Goal: Information Seeking & Learning: Learn about a topic

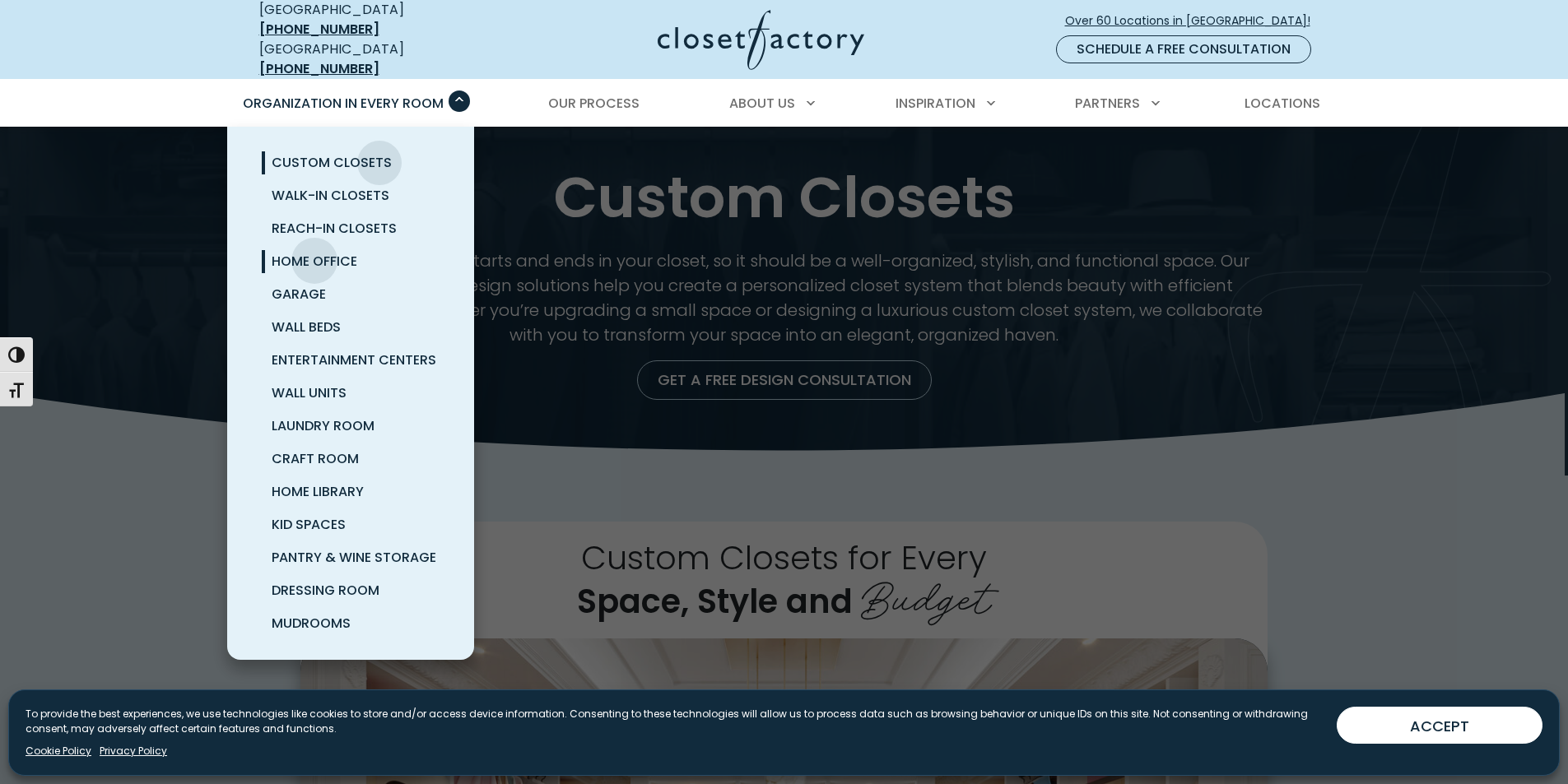
click at [314, 251] on span "Home Office" at bounding box center [314, 260] width 86 height 19
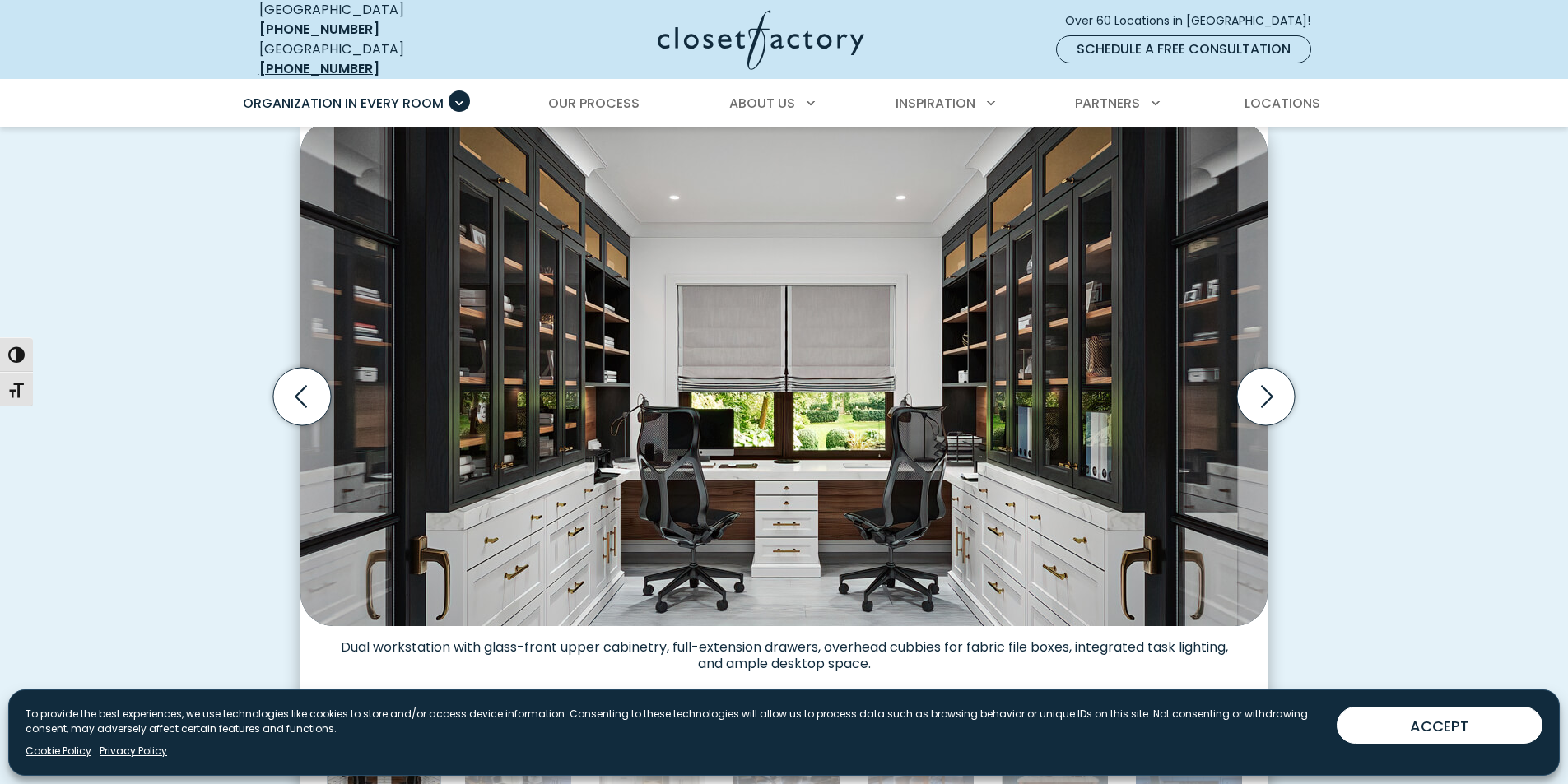
scroll to position [493, 0]
click at [1269, 399] on icon "Next slide" at bounding box center [1265, 397] width 57 height 57
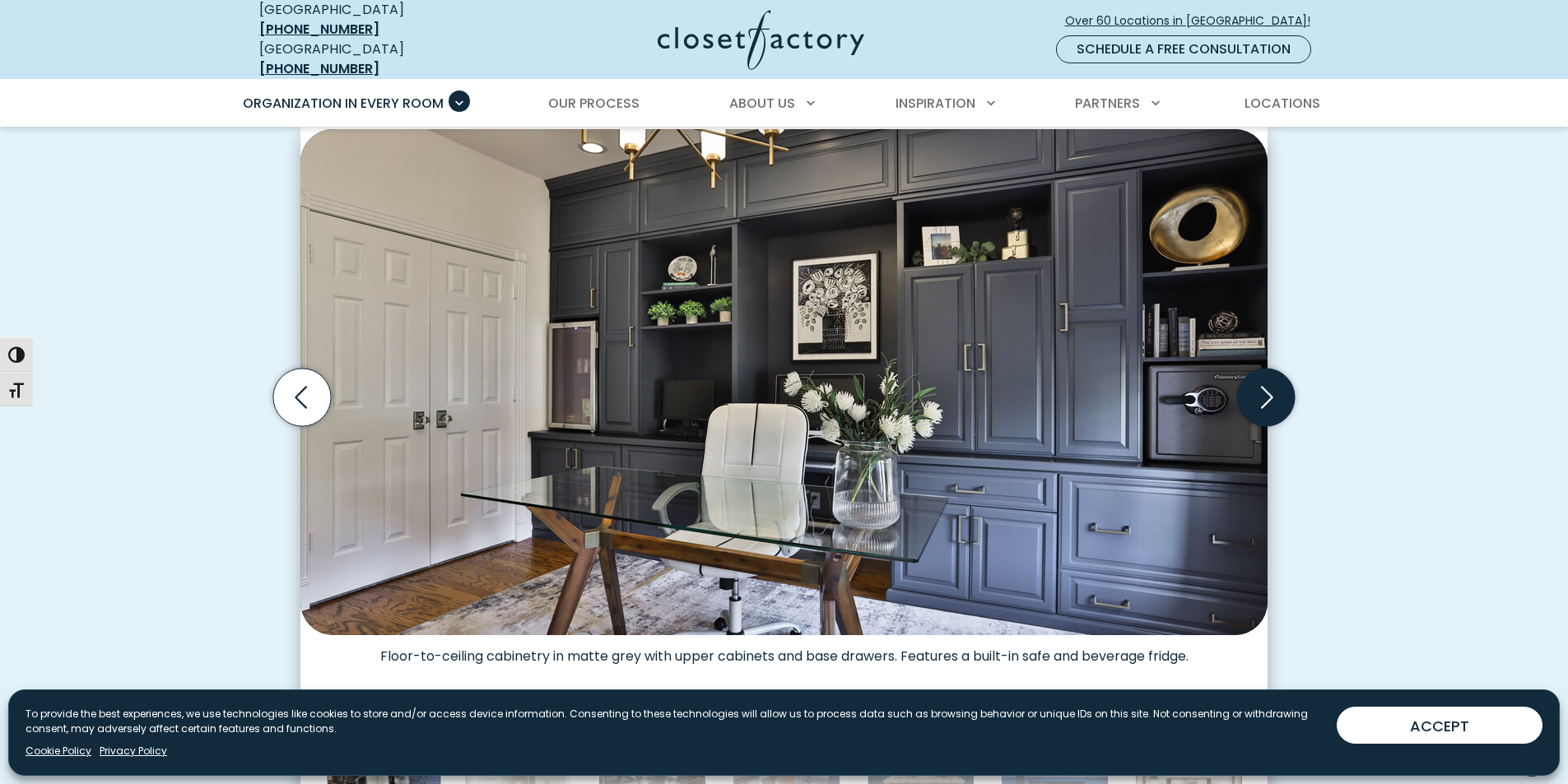
click at [1269, 399] on icon "Next slide" at bounding box center [1265, 397] width 57 height 57
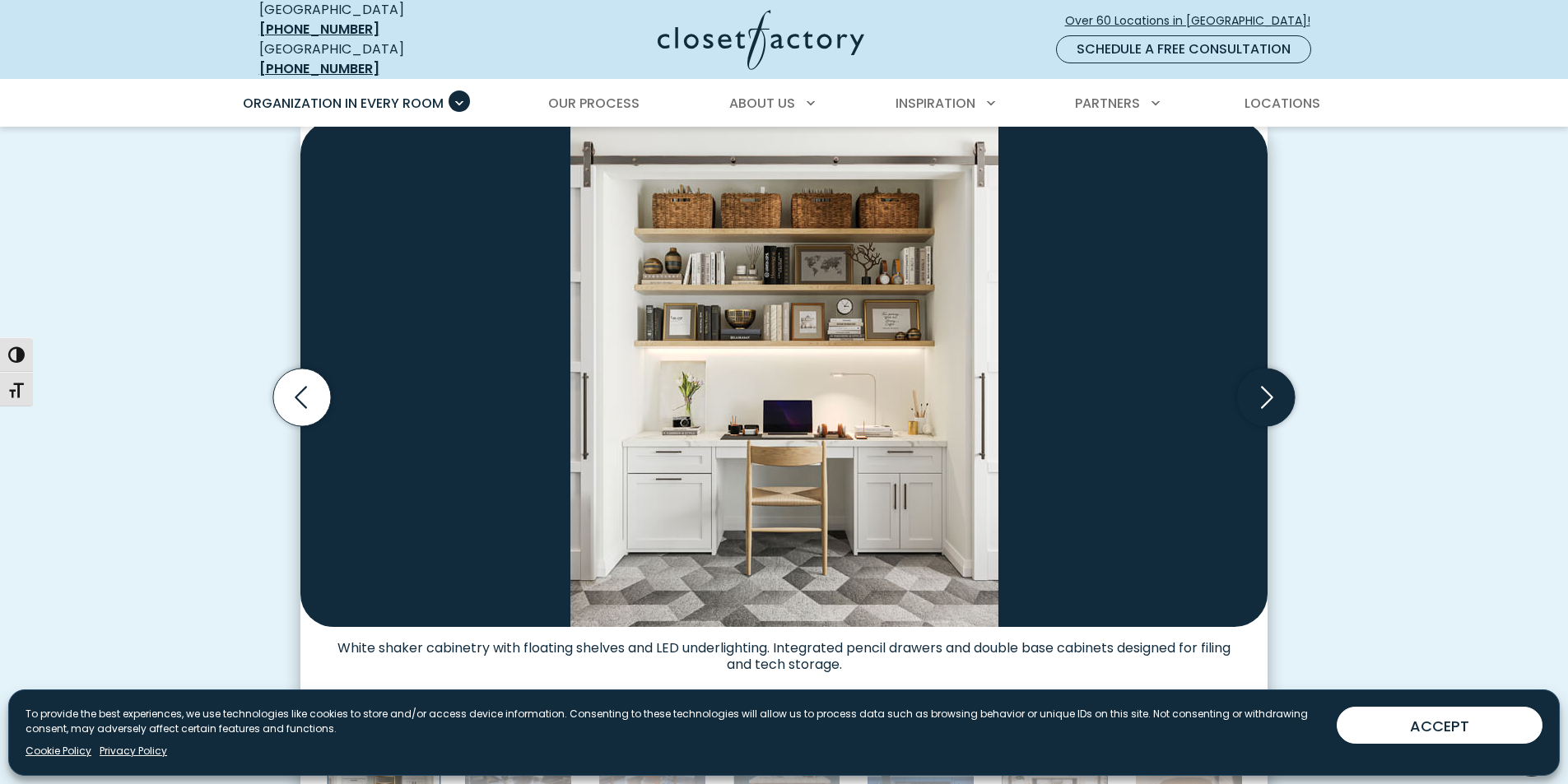
click at [1269, 399] on icon "Next slide" at bounding box center [1265, 397] width 57 height 57
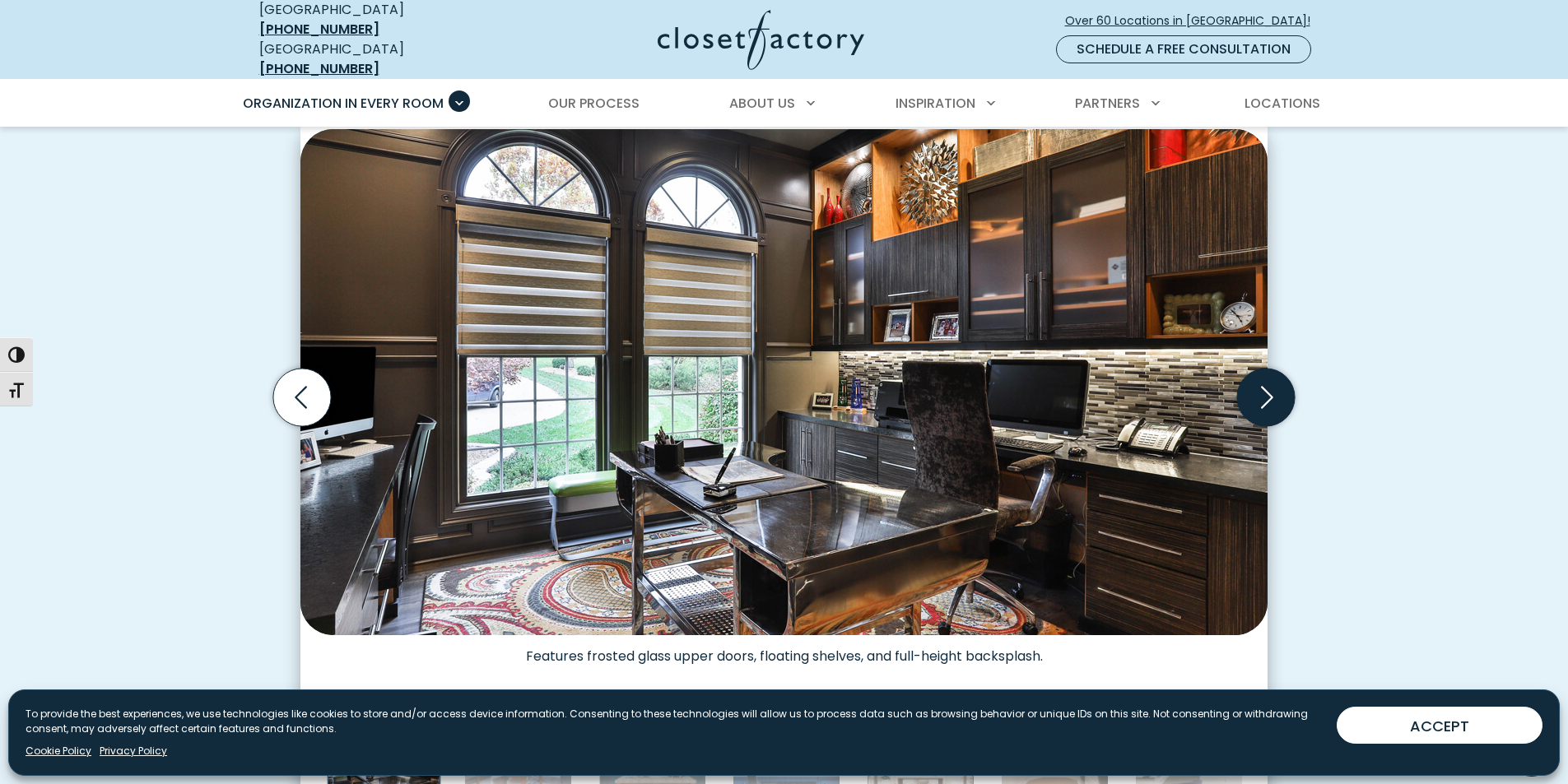
click at [1269, 399] on icon "Next slide" at bounding box center [1265, 397] width 57 height 57
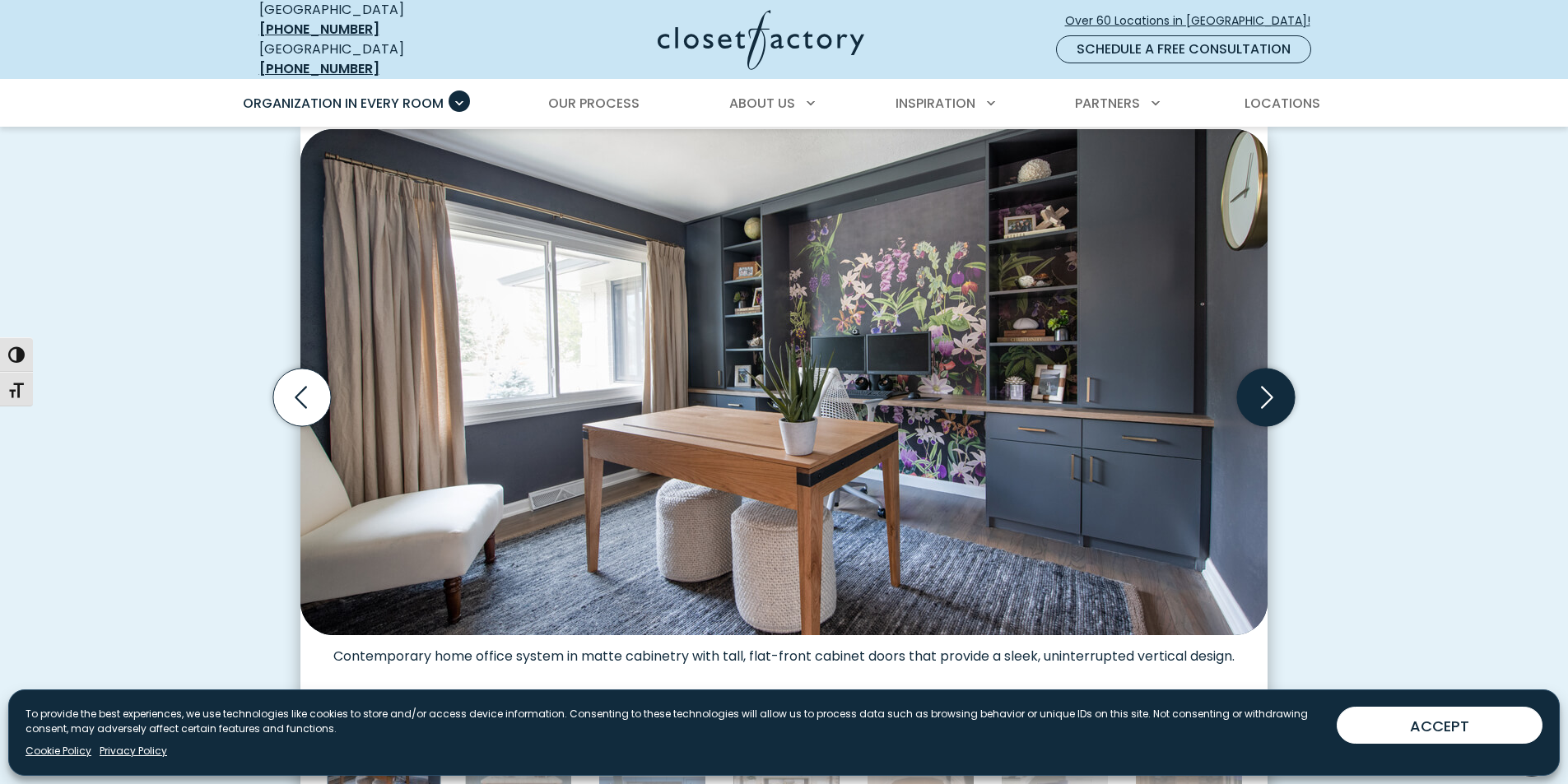
click at [1269, 399] on icon "Next slide" at bounding box center [1265, 397] width 57 height 57
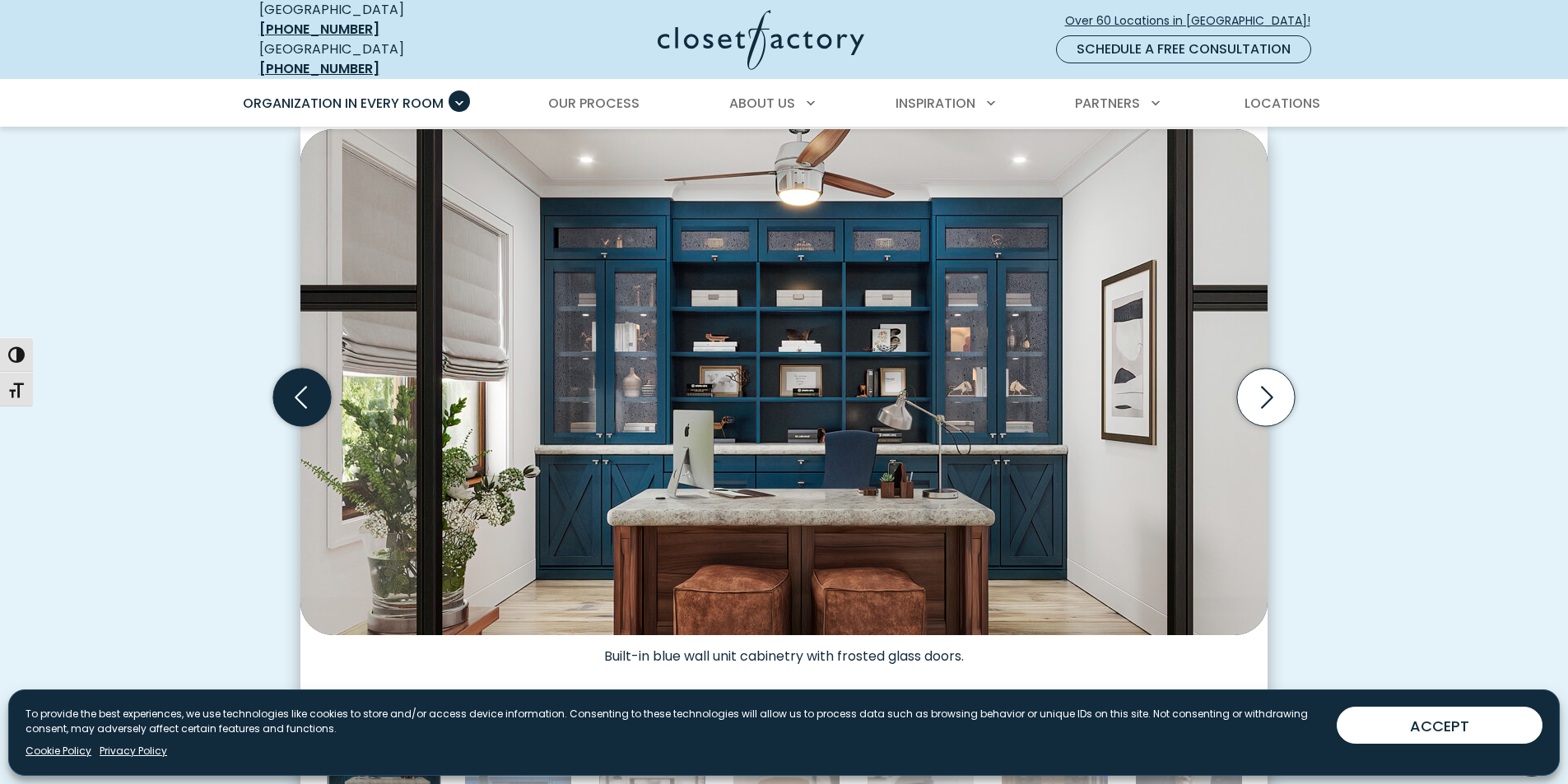
click at [299, 412] on icon "Previous slide" at bounding box center [302, 397] width 57 height 57
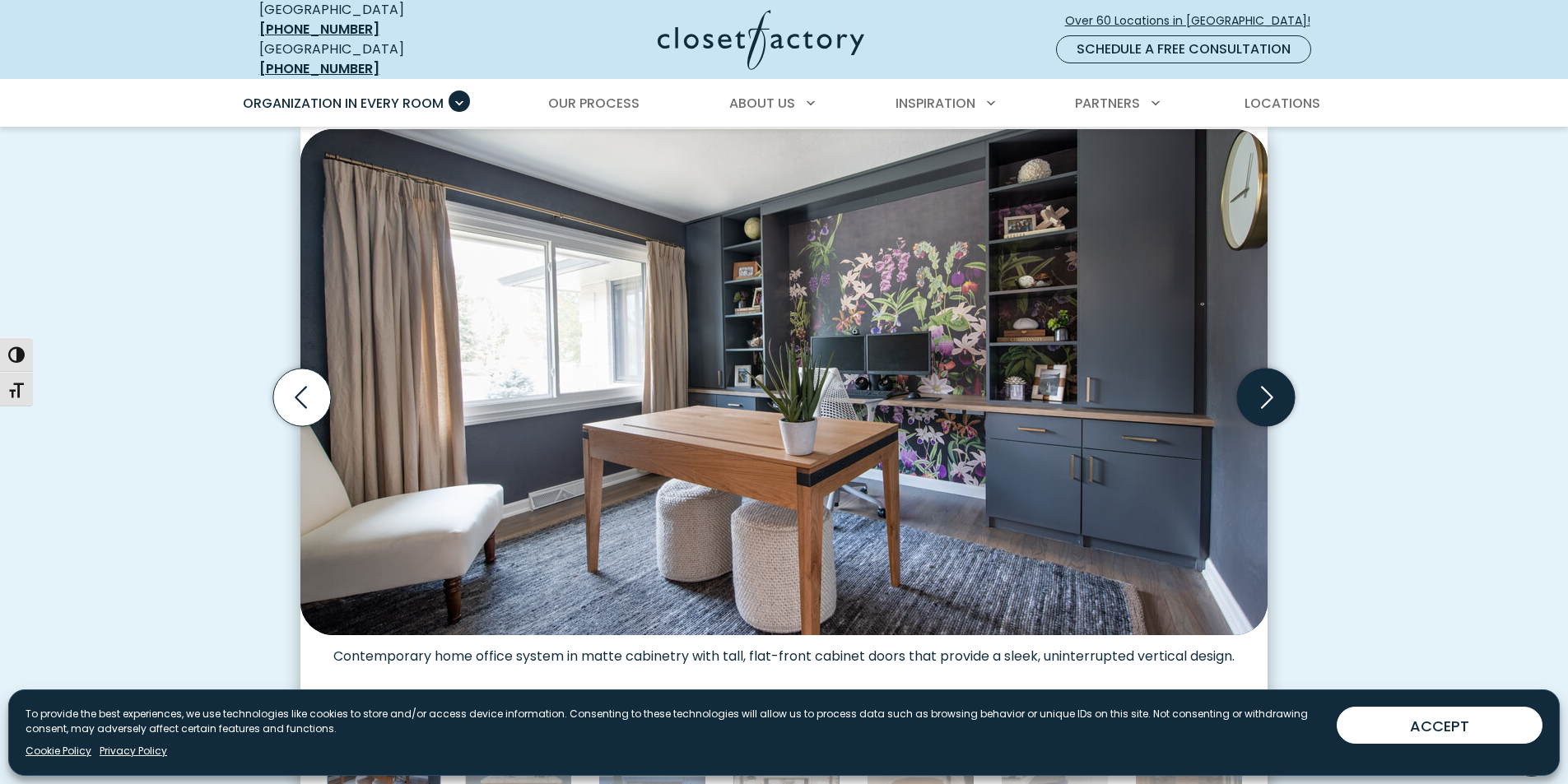
click at [1272, 406] on icon "Next slide" at bounding box center [1265, 397] width 57 height 57
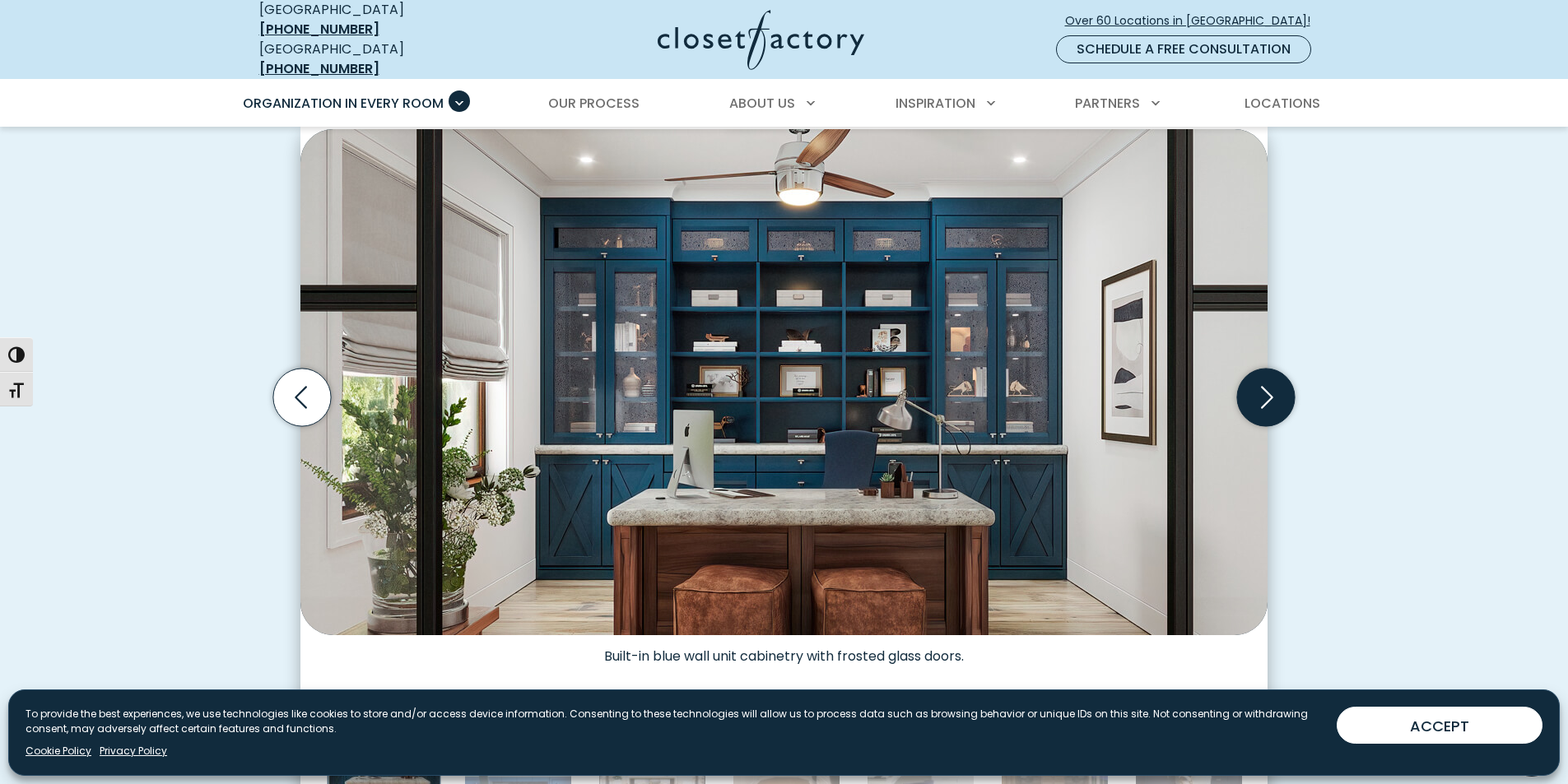
click at [1272, 406] on icon "Next slide" at bounding box center [1265, 397] width 57 height 57
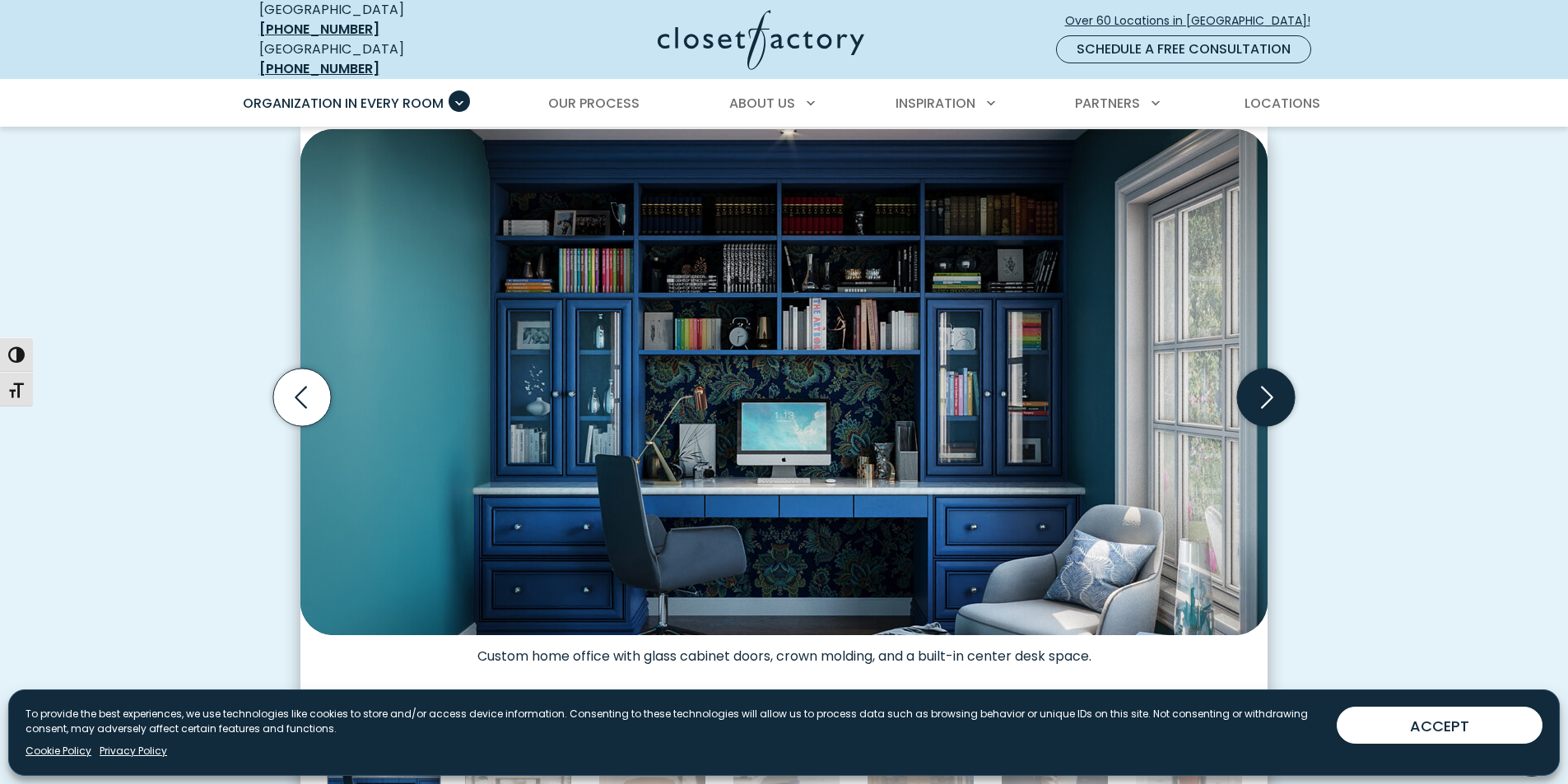
click at [1272, 406] on icon "Next slide" at bounding box center [1265, 397] width 57 height 57
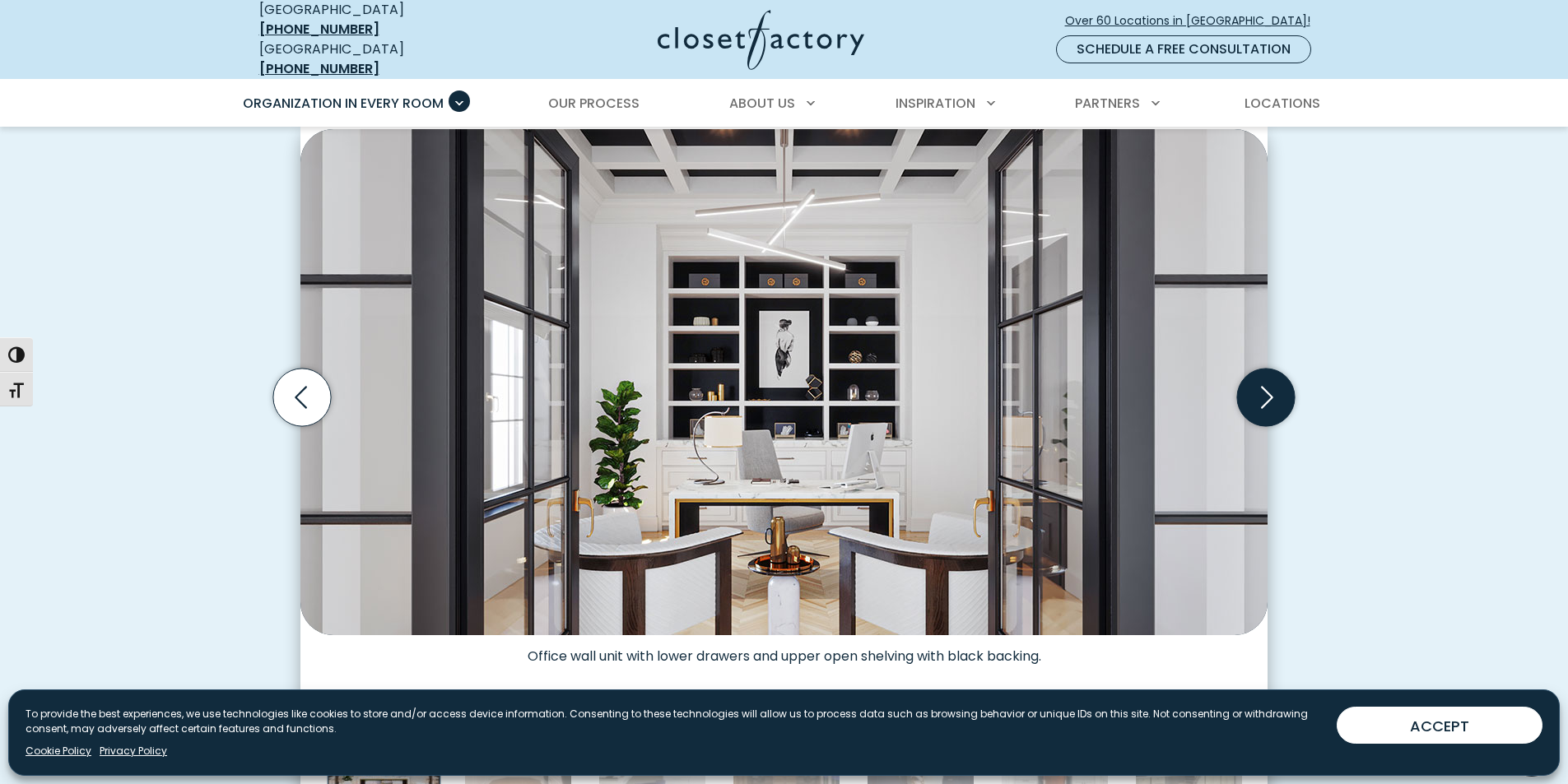
click at [1272, 406] on icon "Next slide" at bounding box center [1265, 397] width 57 height 57
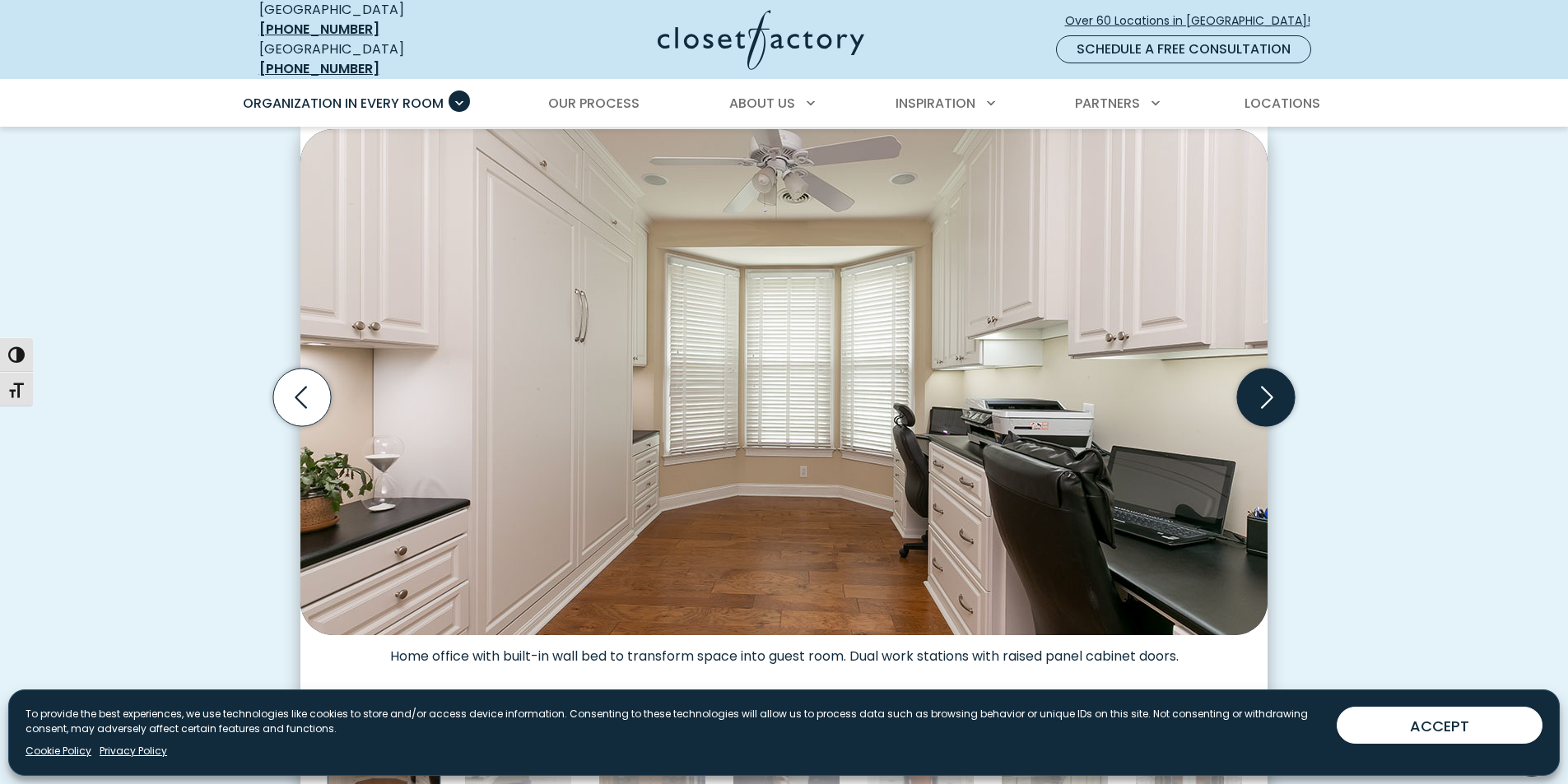
click at [1272, 406] on icon "Next slide" at bounding box center [1265, 397] width 57 height 57
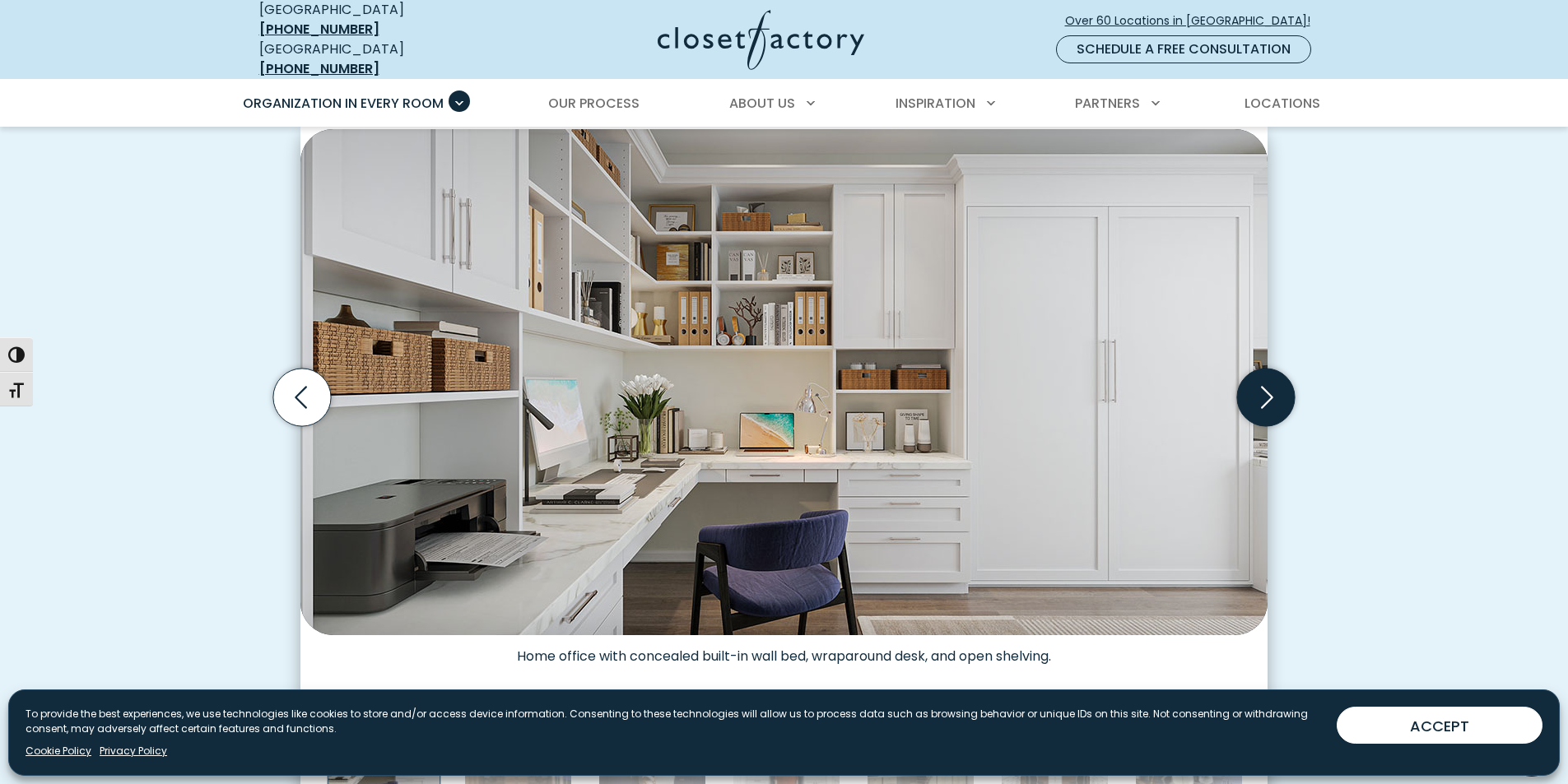
click at [1271, 397] on icon "Next slide" at bounding box center [1265, 397] width 57 height 57
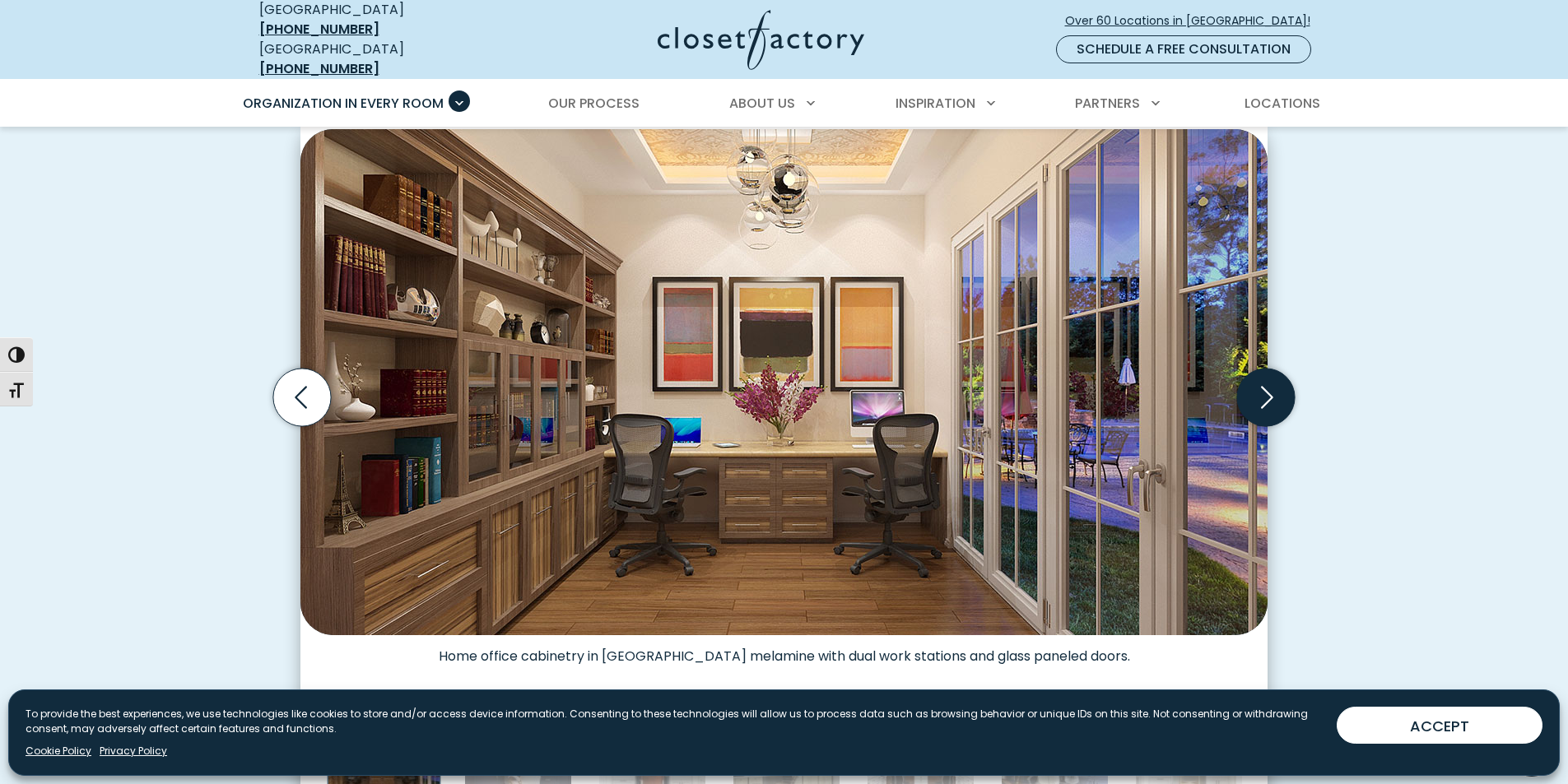
click at [1247, 373] on icon "Next slide" at bounding box center [1265, 397] width 57 height 57
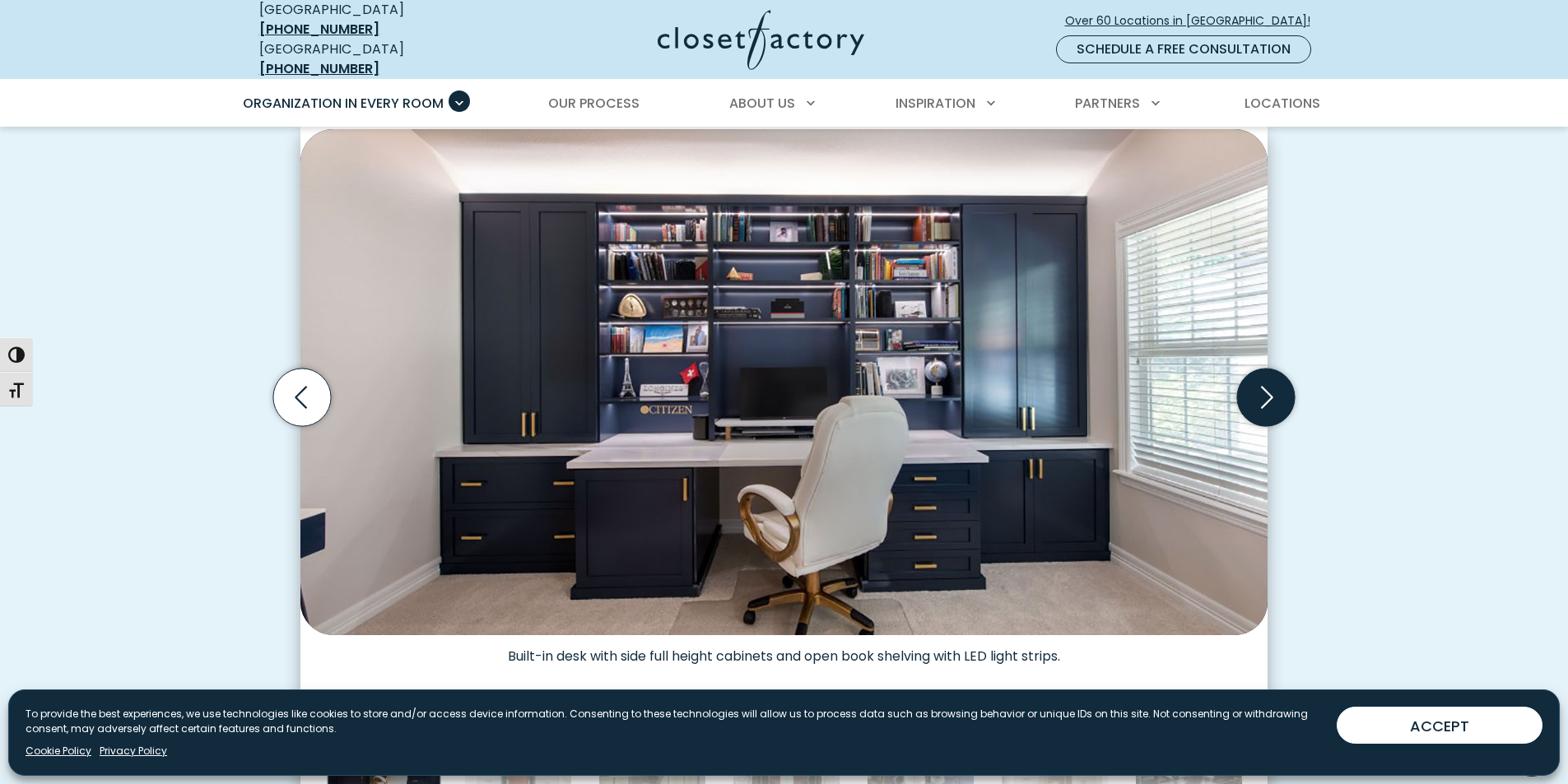
click at [1256, 379] on icon "Next slide" at bounding box center [1265, 397] width 57 height 57
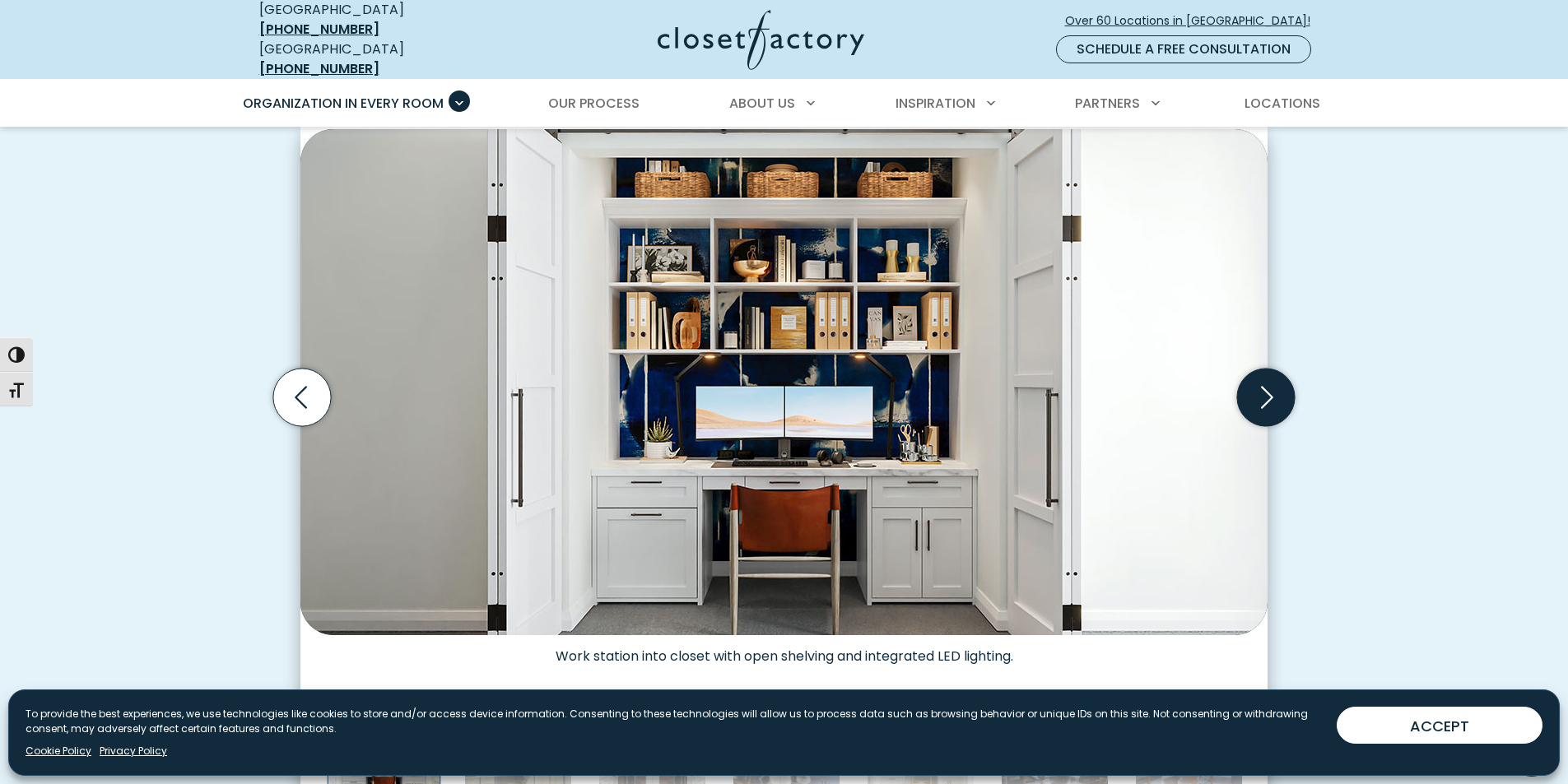
click at [1256, 379] on icon "Next slide" at bounding box center [1265, 397] width 57 height 57
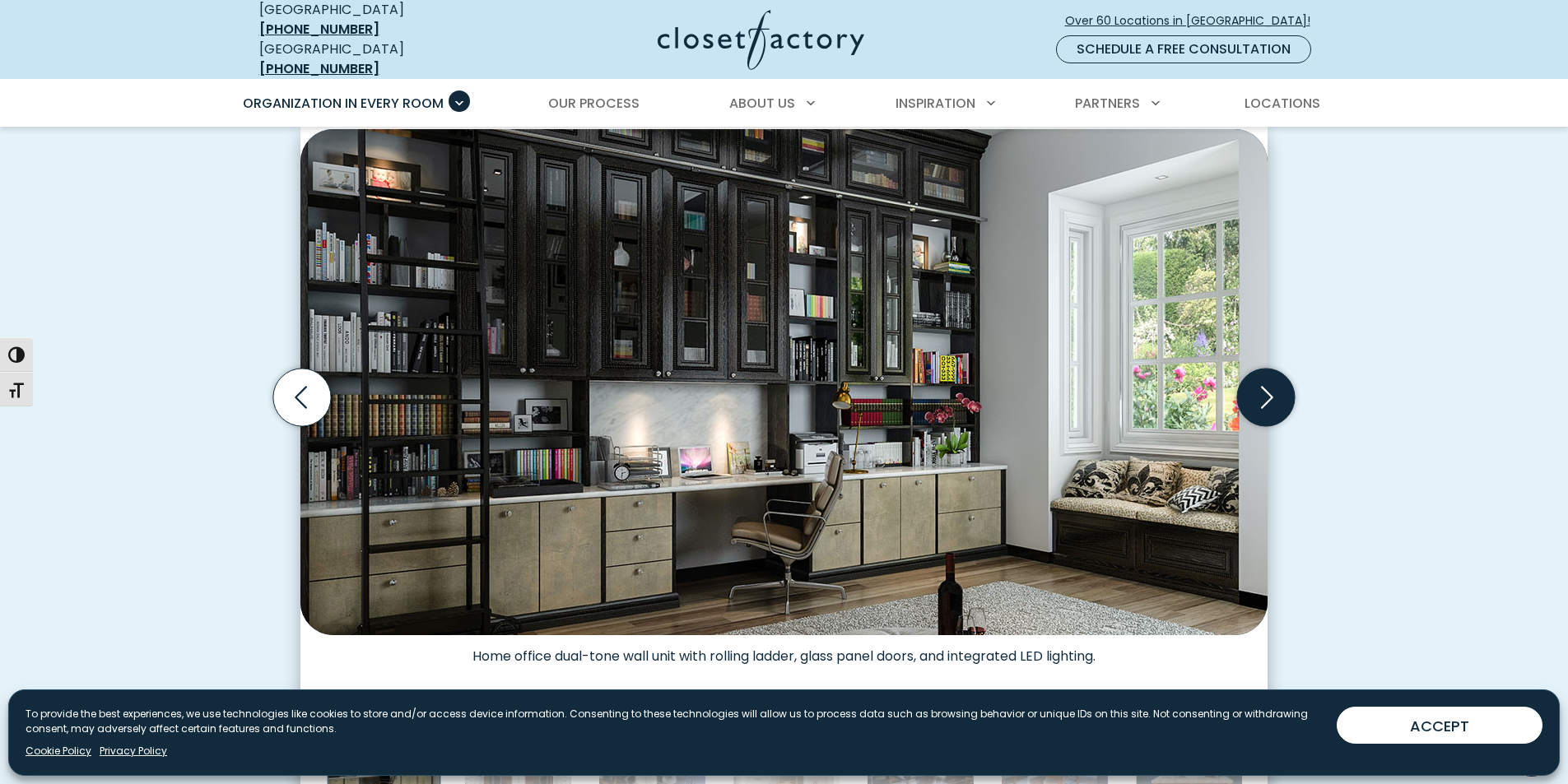
click at [1256, 379] on icon "Next slide" at bounding box center [1265, 397] width 57 height 57
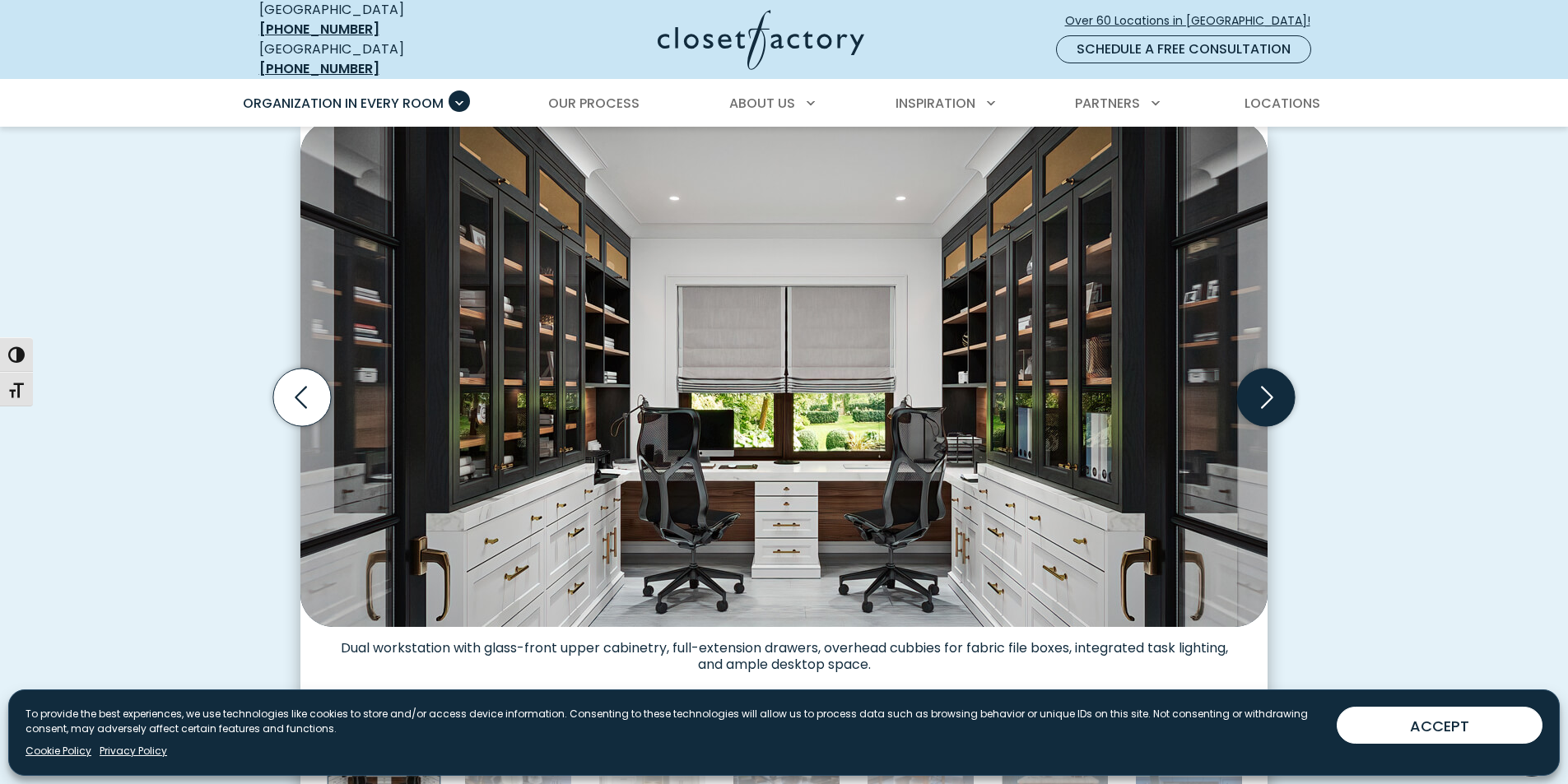
click at [1256, 379] on icon "Next slide" at bounding box center [1265, 397] width 57 height 57
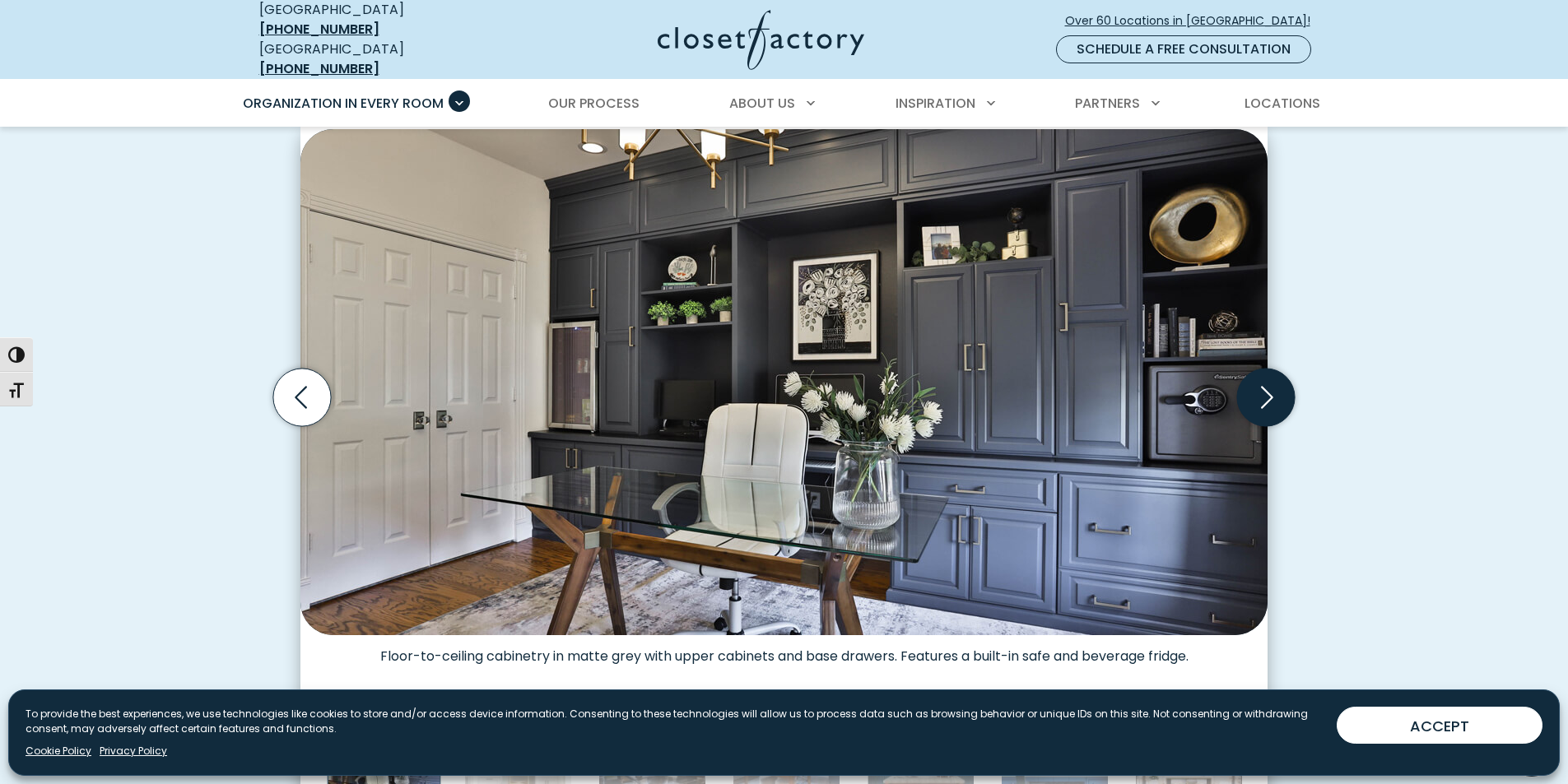
click at [1256, 379] on icon "Next slide" at bounding box center [1265, 397] width 57 height 57
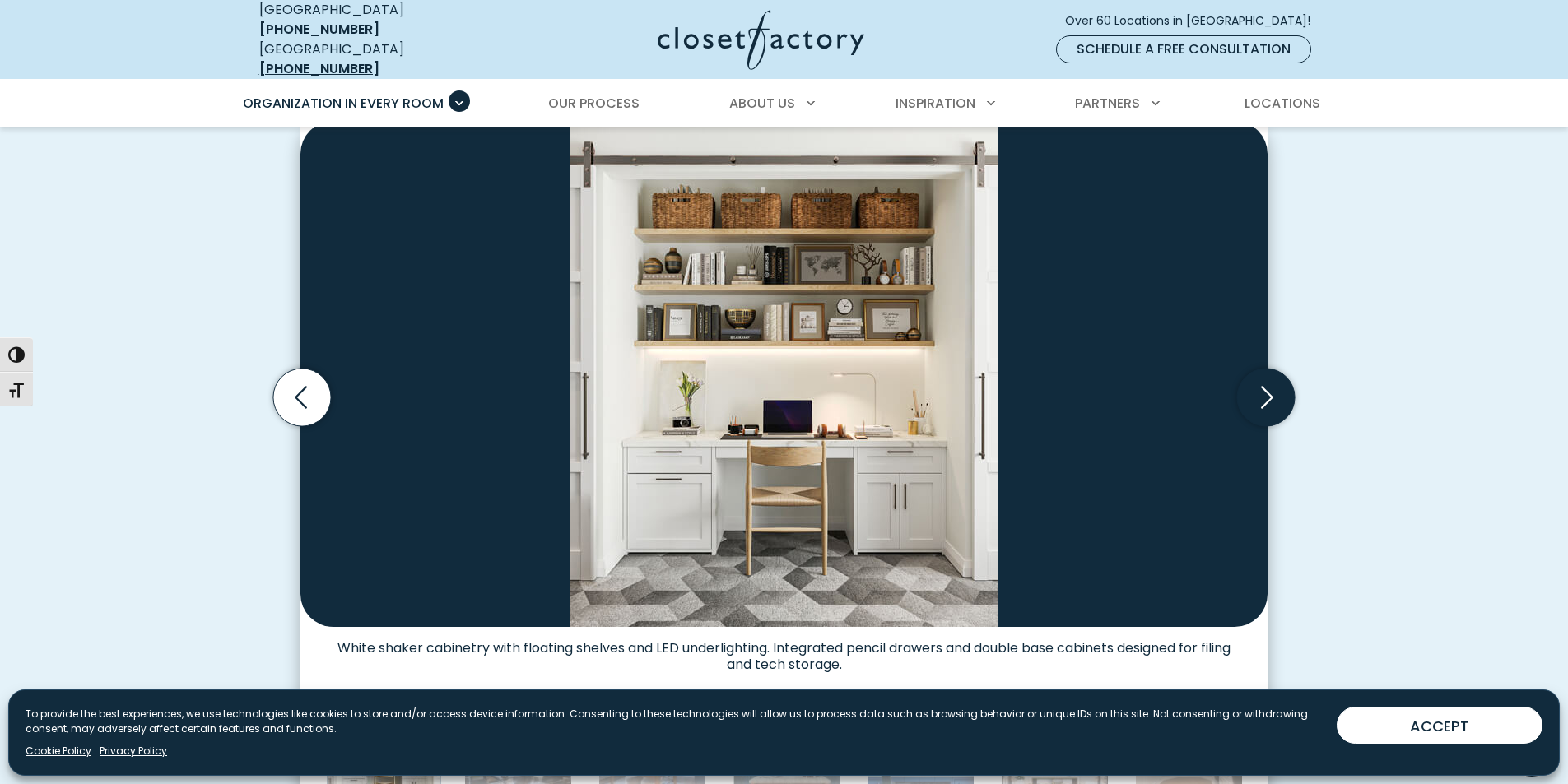
click at [1256, 379] on icon "Next slide" at bounding box center [1265, 397] width 57 height 57
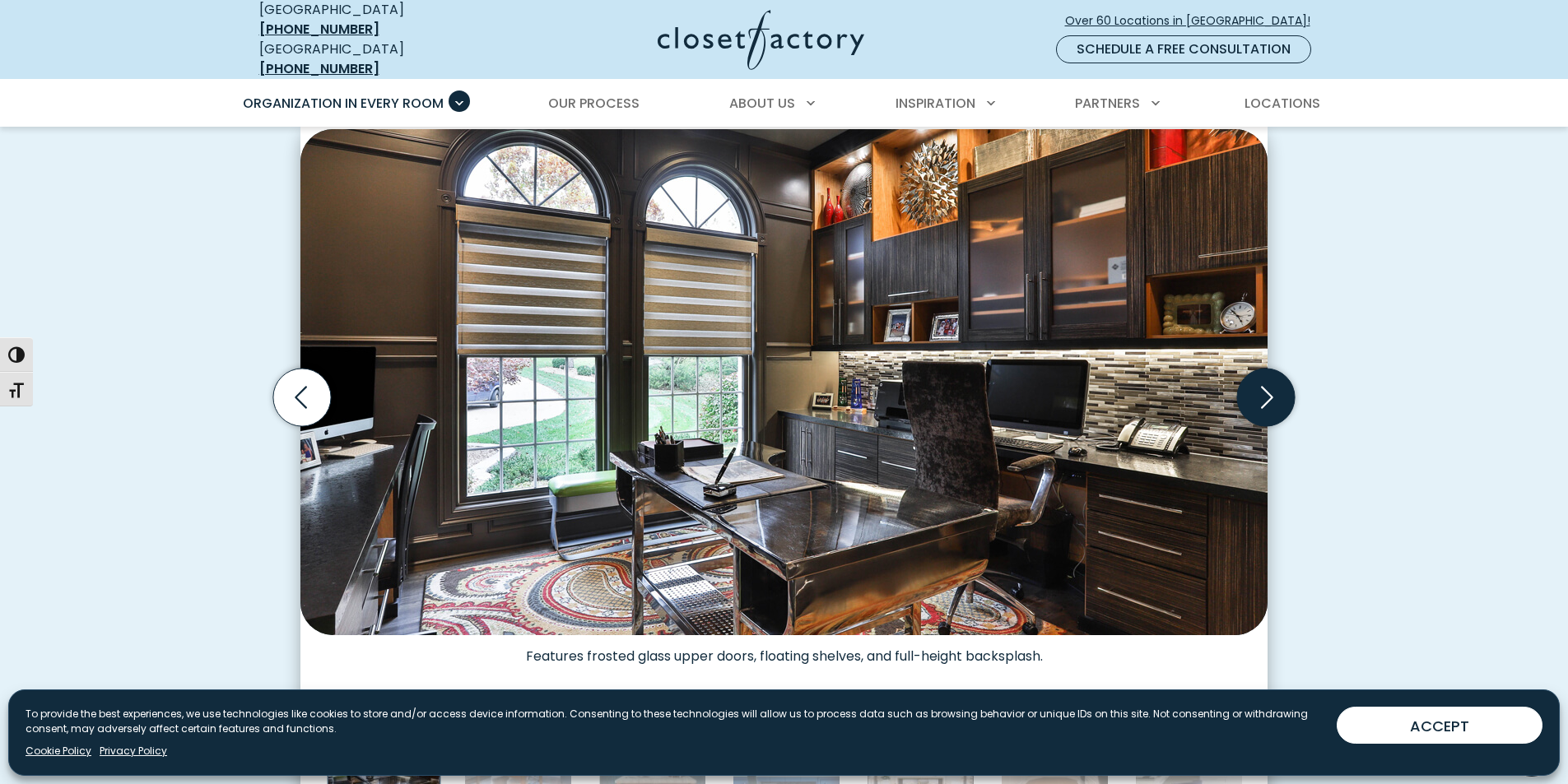
click at [1256, 379] on icon "Next slide" at bounding box center [1265, 397] width 57 height 57
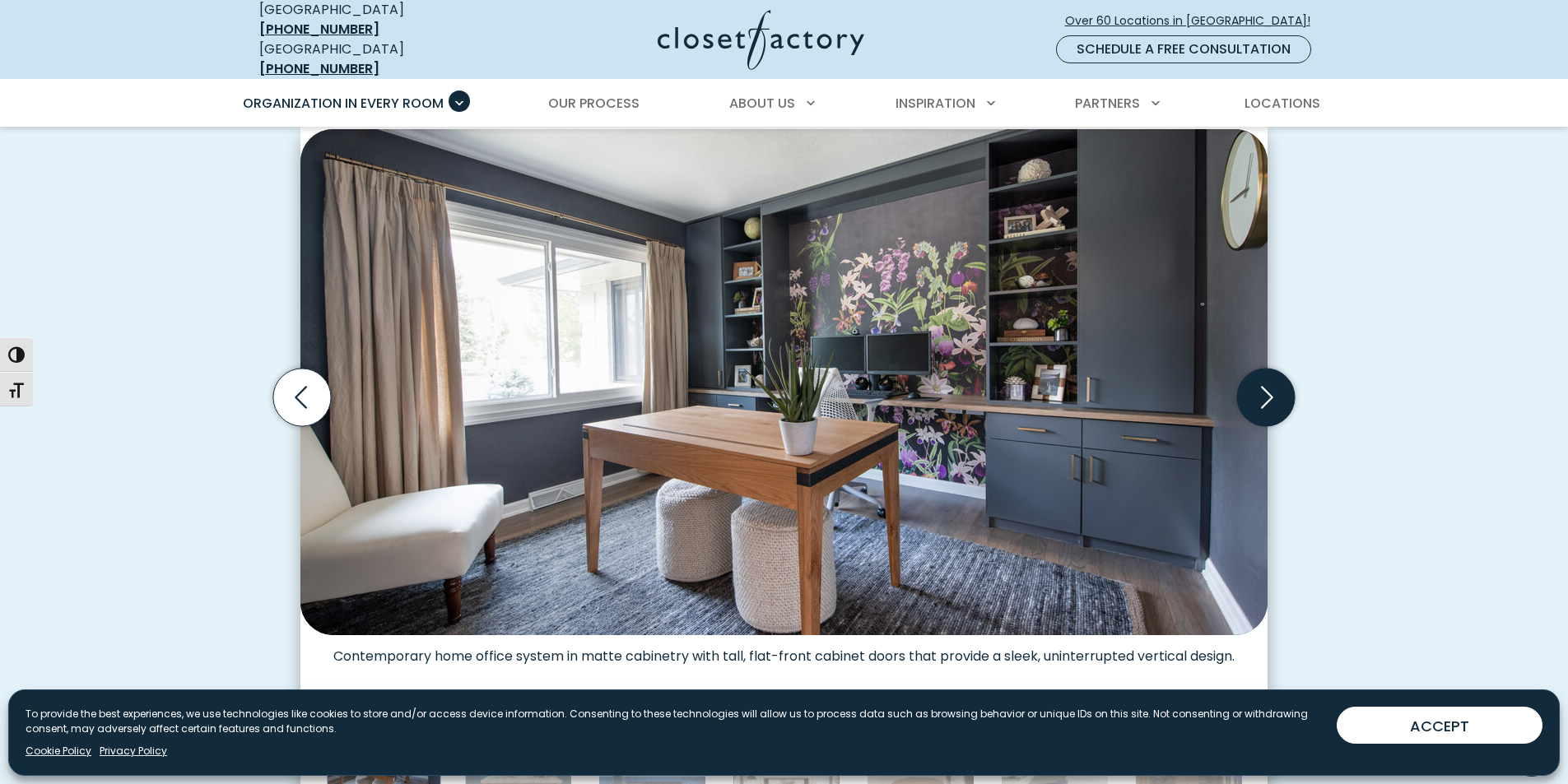
click at [1256, 379] on icon "Next slide" at bounding box center [1265, 397] width 57 height 57
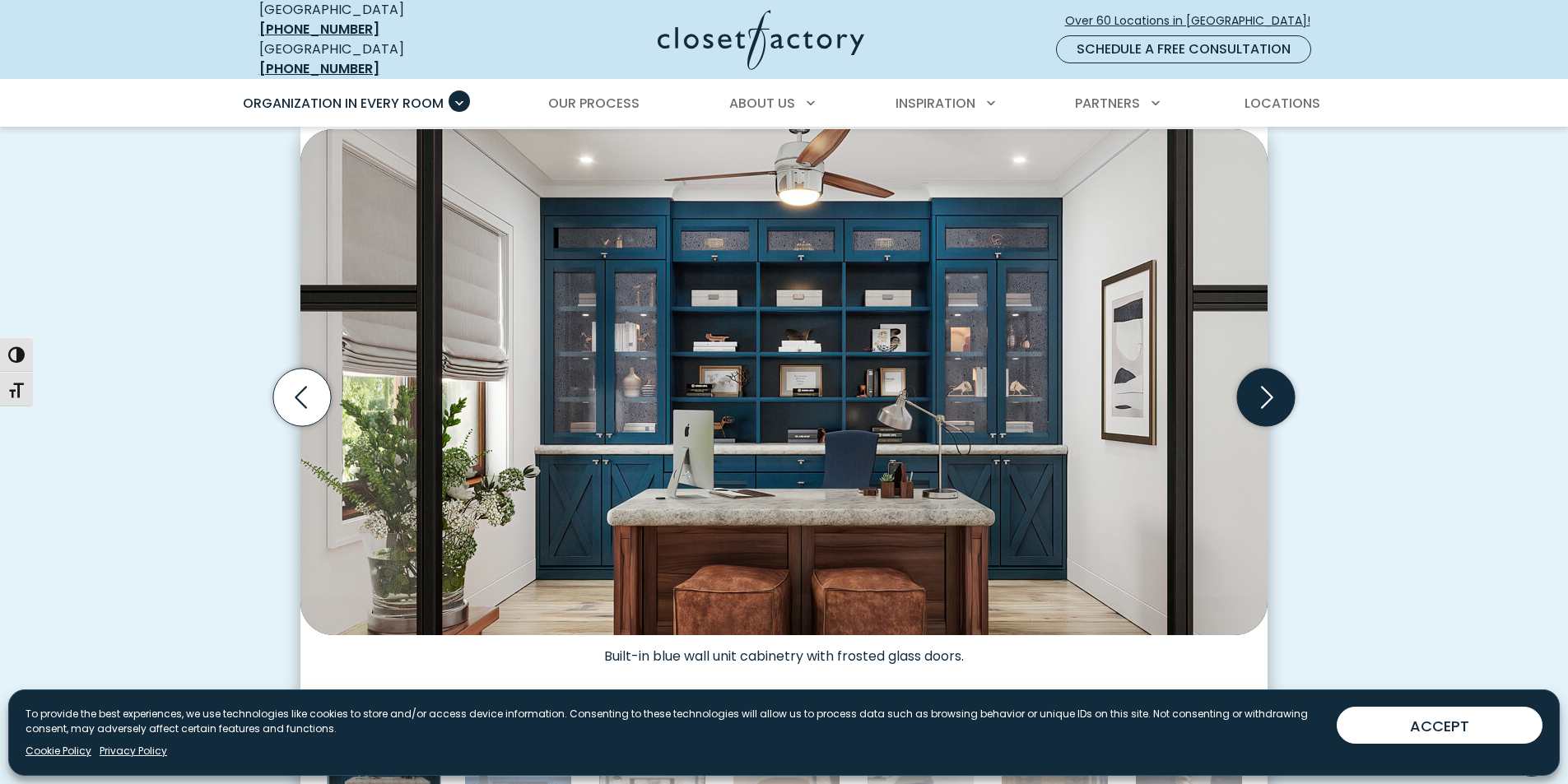
click at [1256, 379] on icon "Next slide" at bounding box center [1265, 397] width 57 height 57
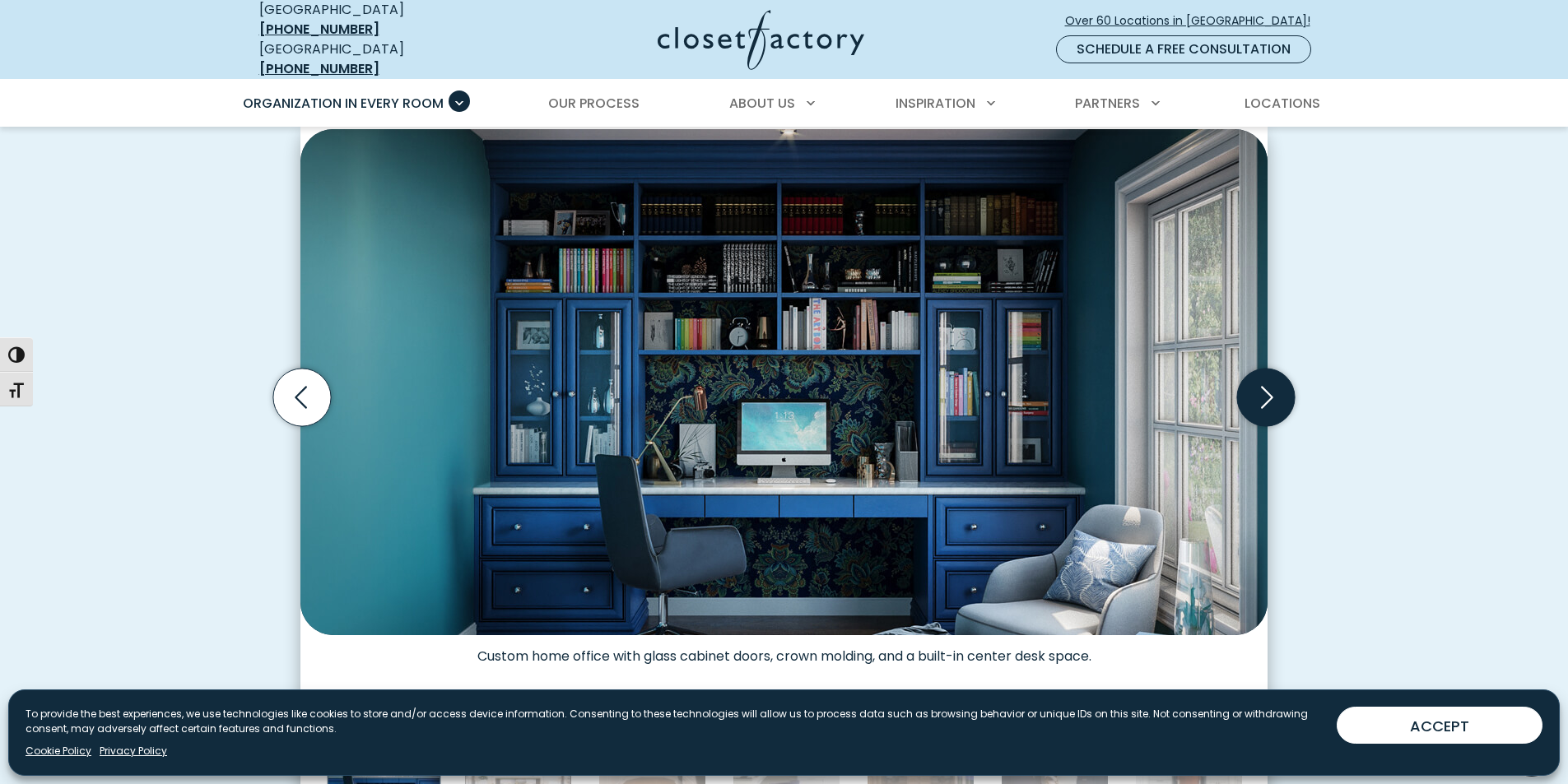
click at [1256, 379] on icon "Next slide" at bounding box center [1265, 397] width 57 height 57
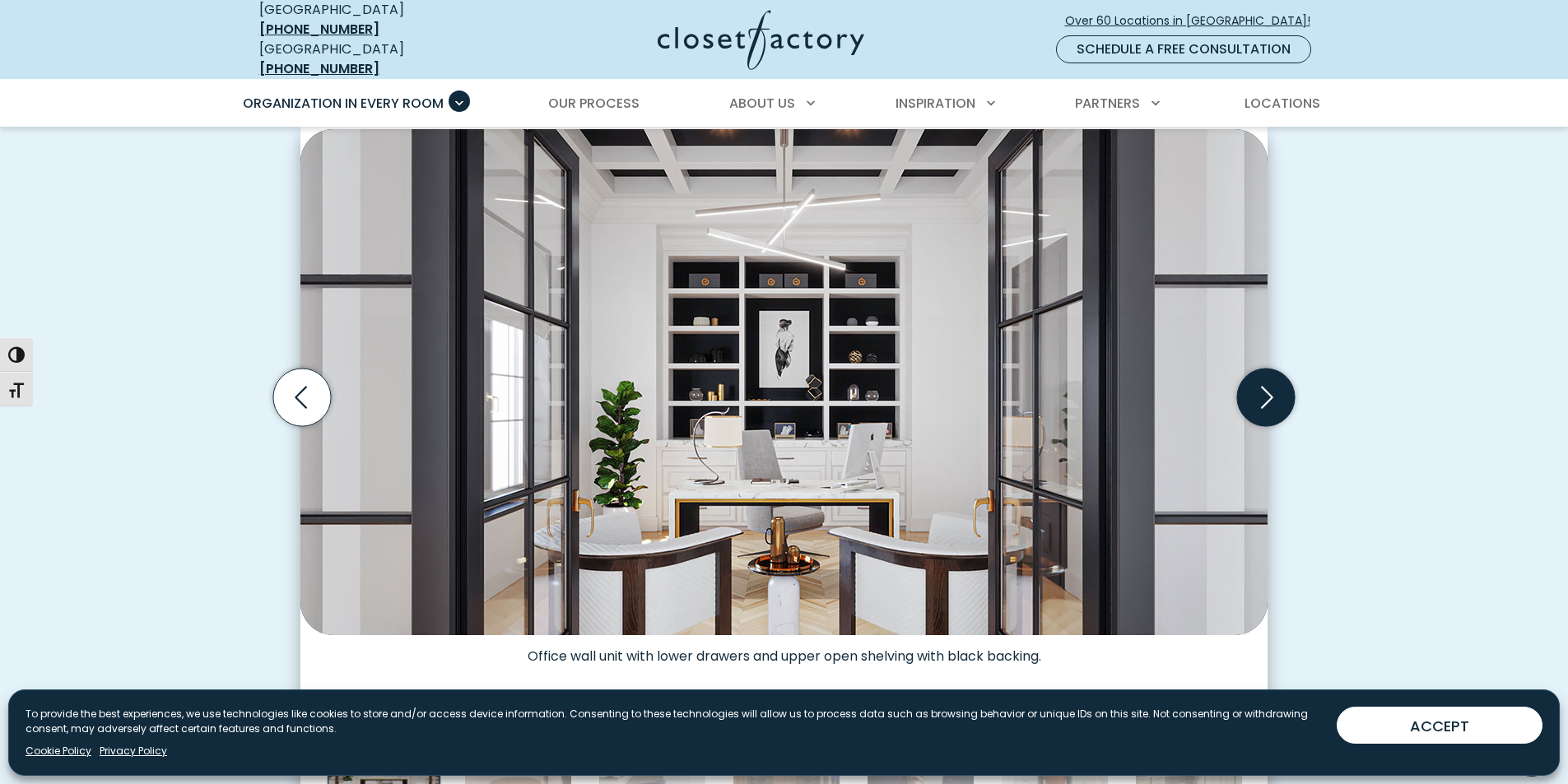
click at [1256, 379] on icon "Next slide" at bounding box center [1265, 397] width 57 height 57
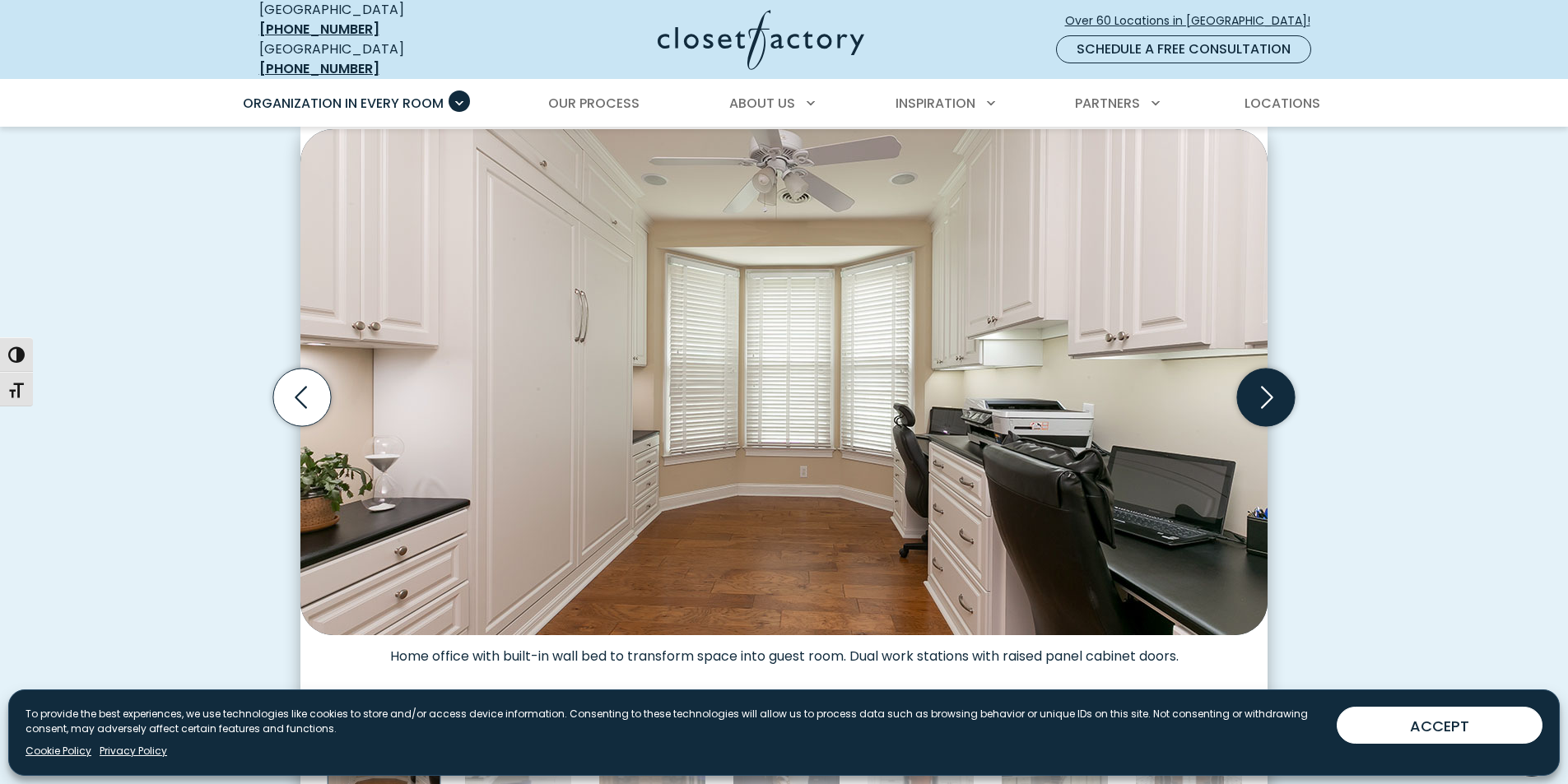
click at [1256, 379] on icon "Next slide" at bounding box center [1265, 397] width 57 height 57
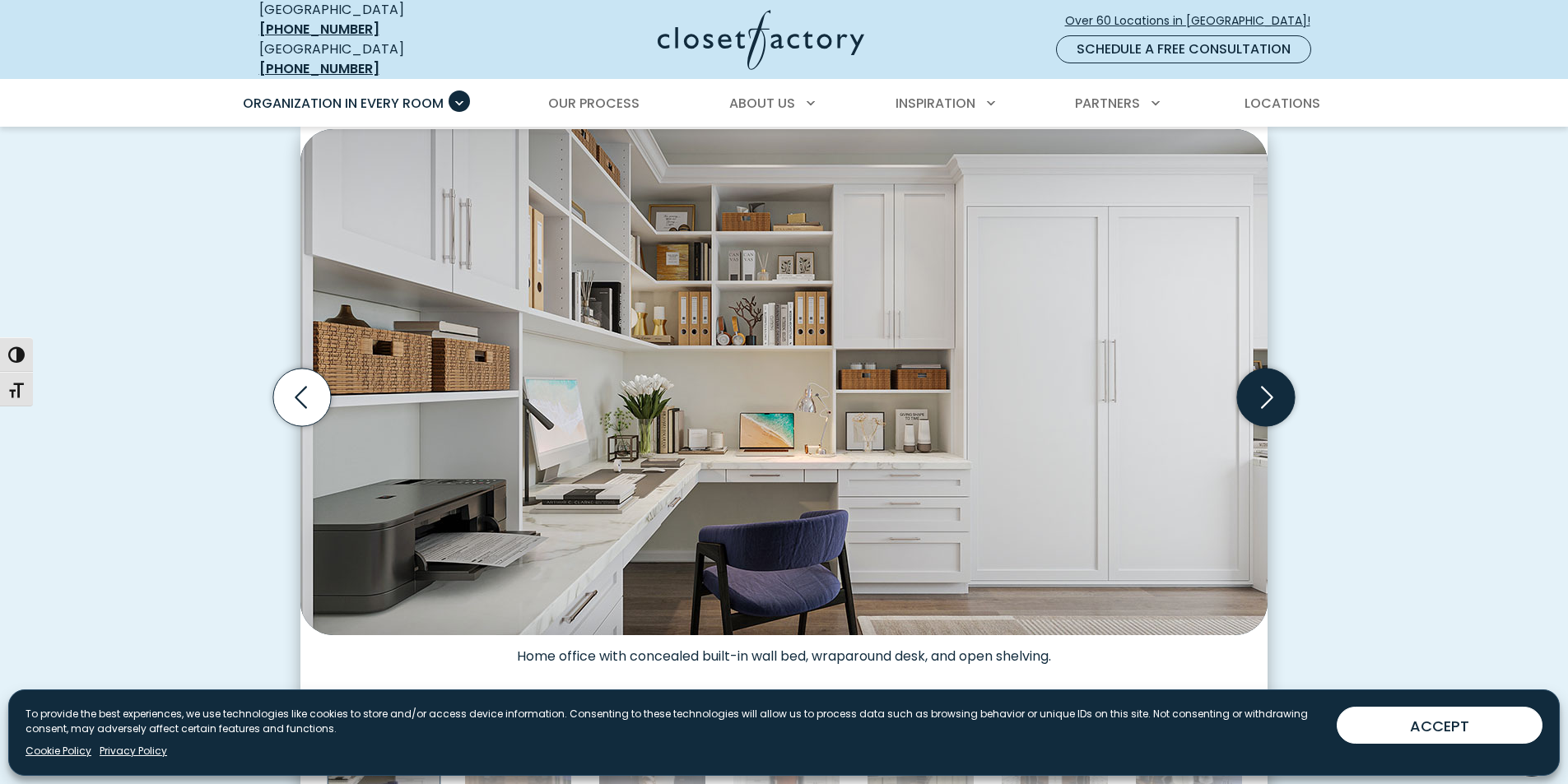
click at [1256, 379] on icon "Next slide" at bounding box center [1265, 397] width 57 height 57
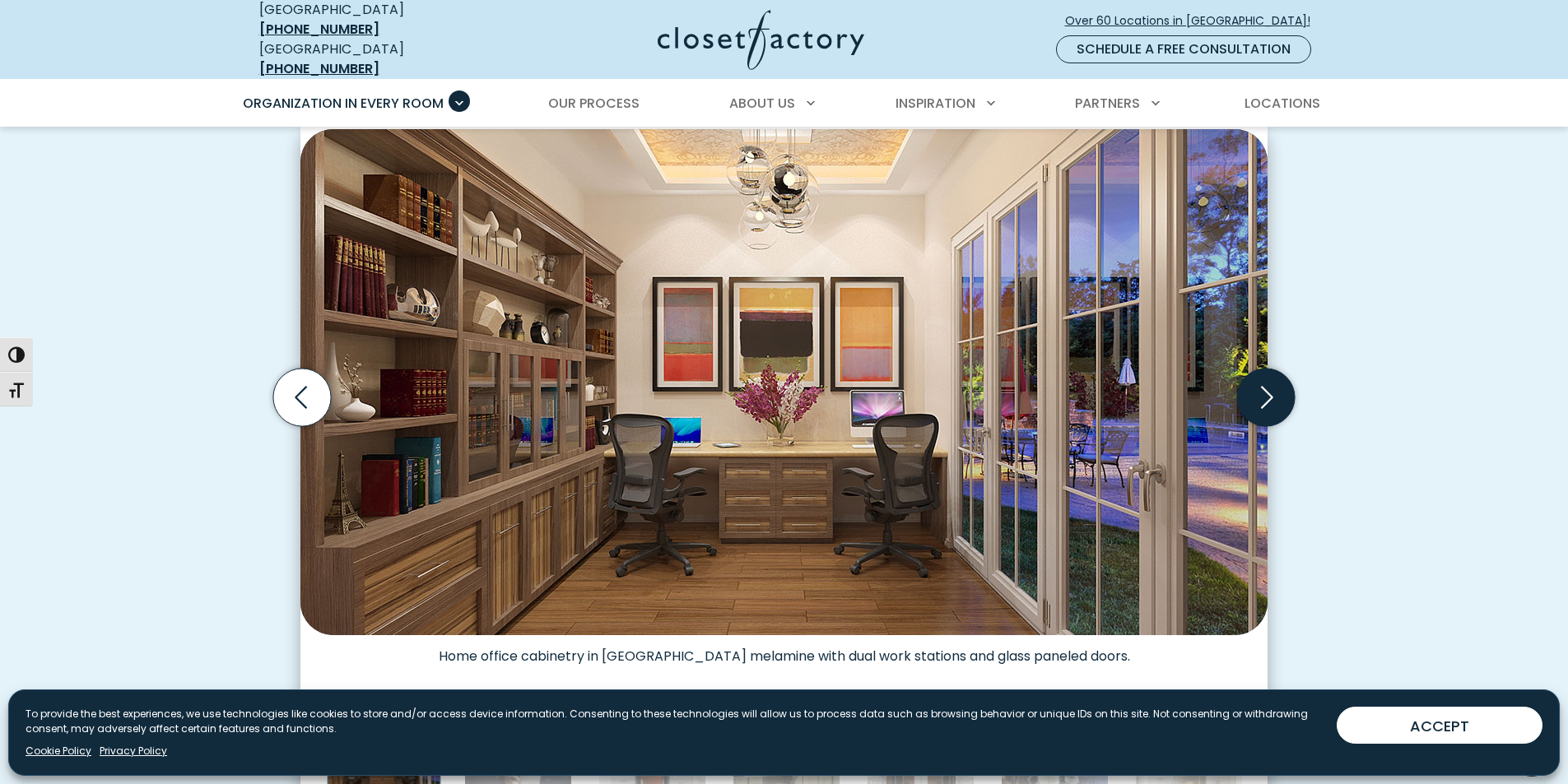
click at [1256, 379] on icon "Next slide" at bounding box center [1265, 397] width 57 height 57
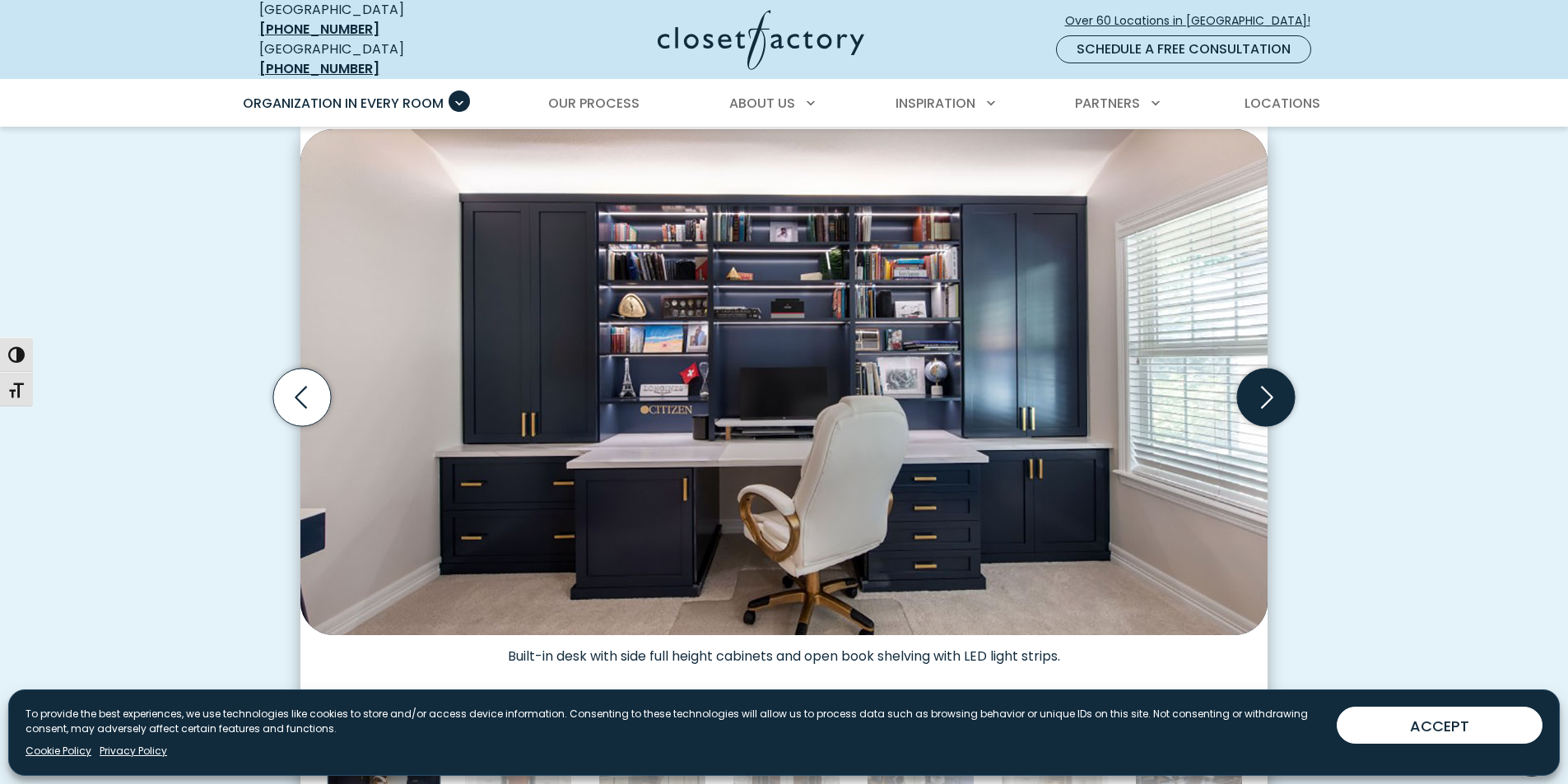
click at [1256, 379] on icon "Next slide" at bounding box center [1265, 397] width 57 height 57
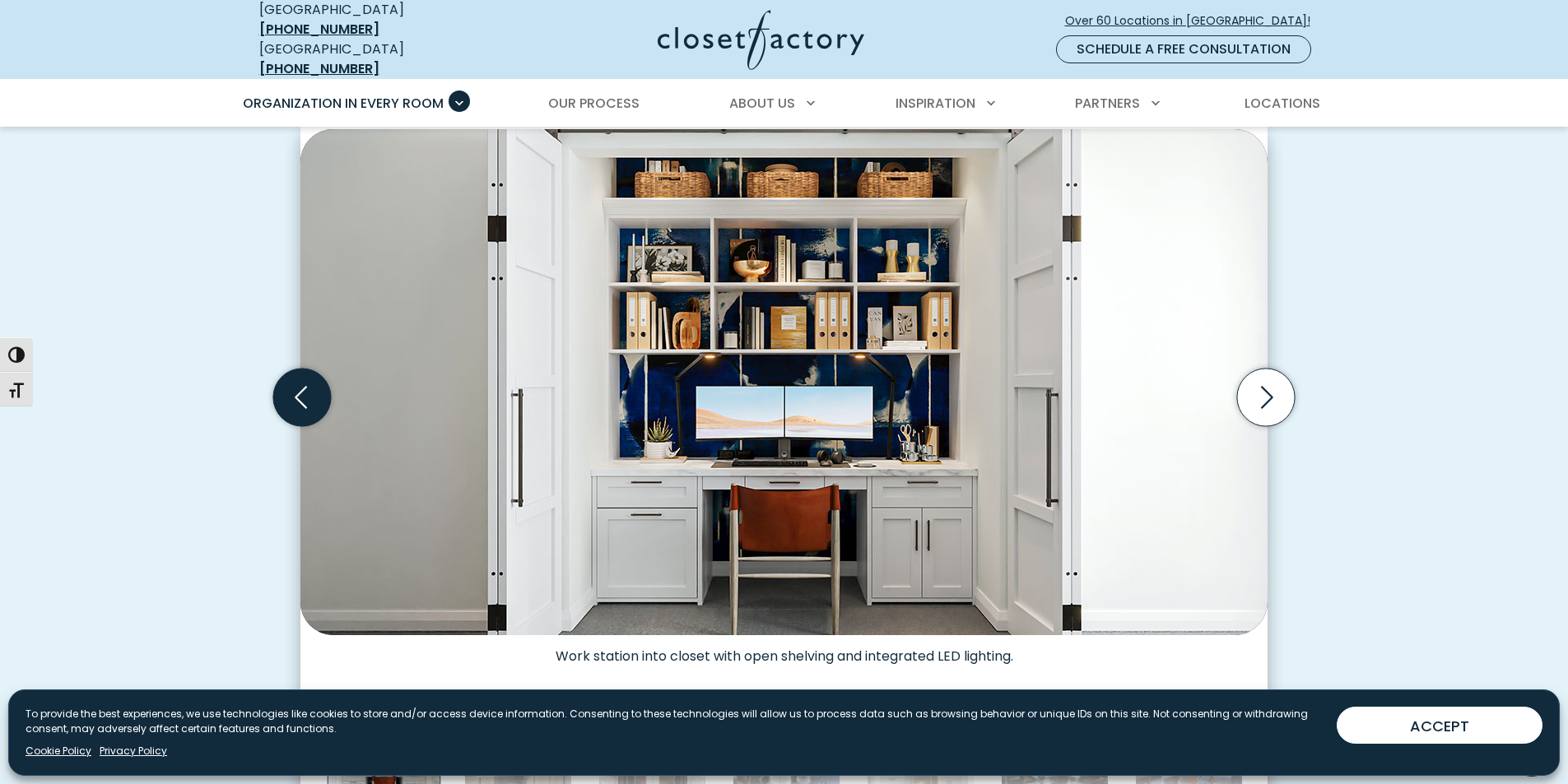
click at [287, 392] on icon "Previous slide" at bounding box center [302, 397] width 57 height 57
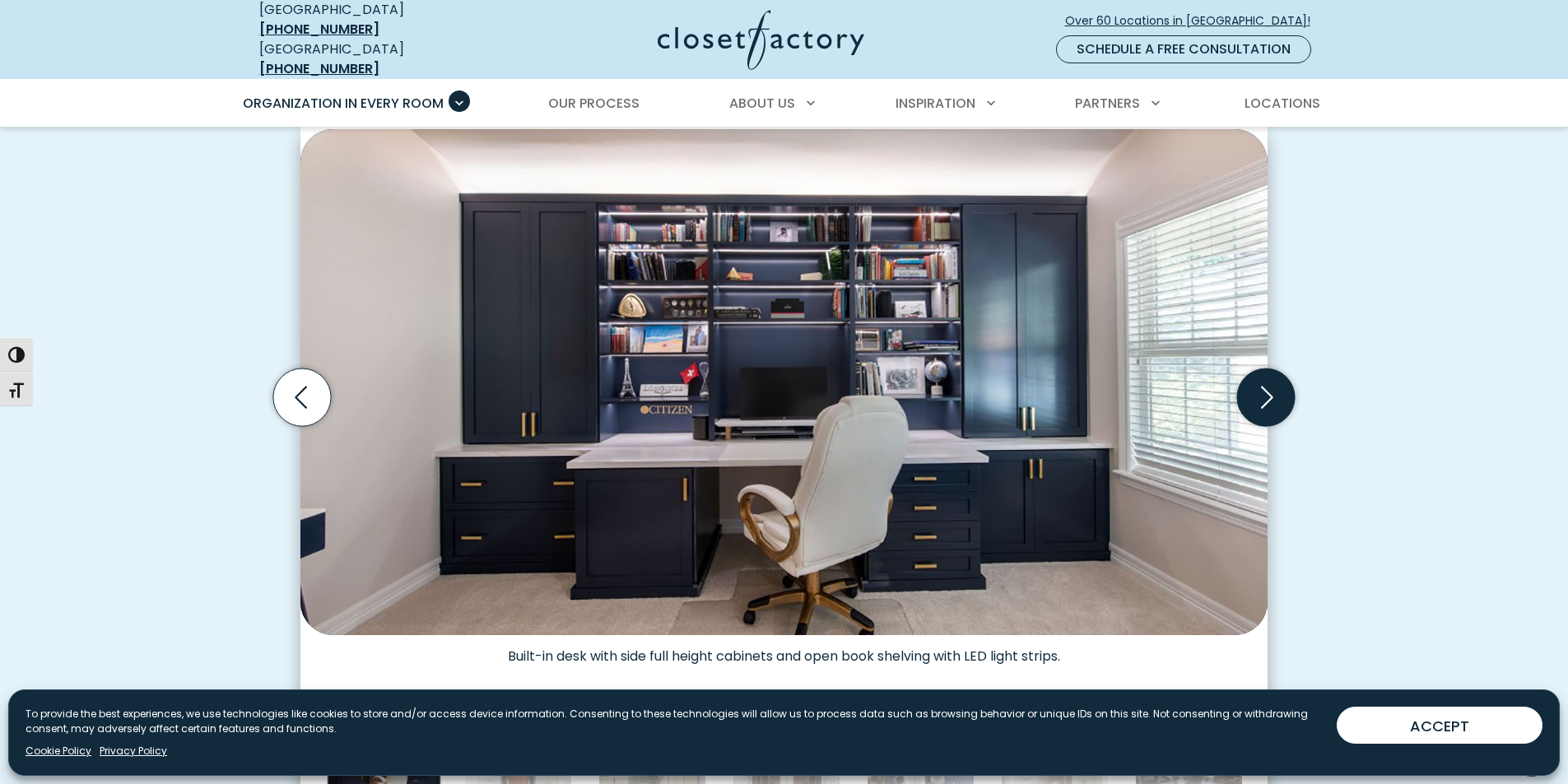
click at [1275, 387] on icon "Next slide" at bounding box center [1265, 397] width 57 height 57
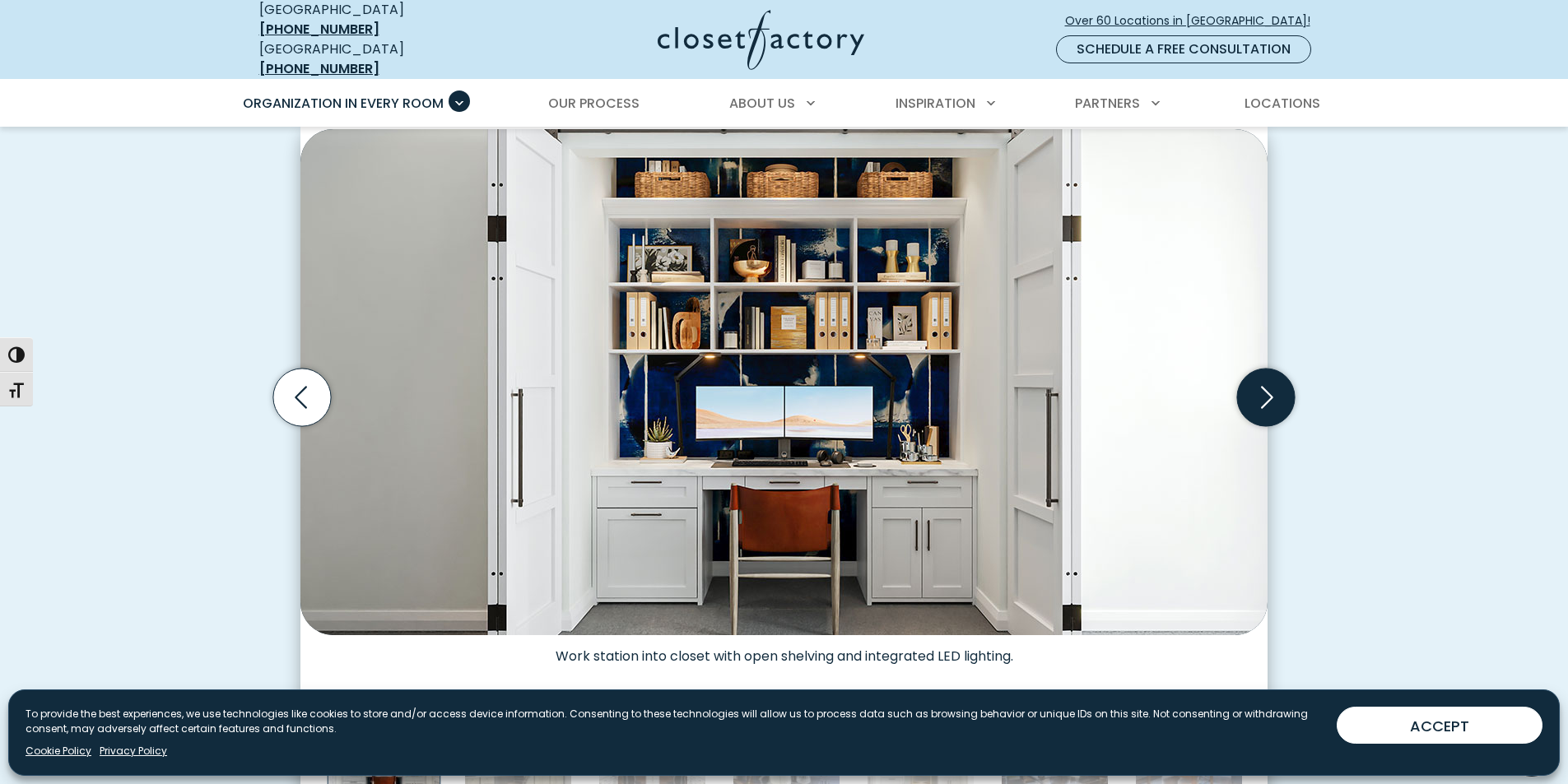
click at [1275, 387] on icon "Next slide" at bounding box center [1265, 397] width 57 height 57
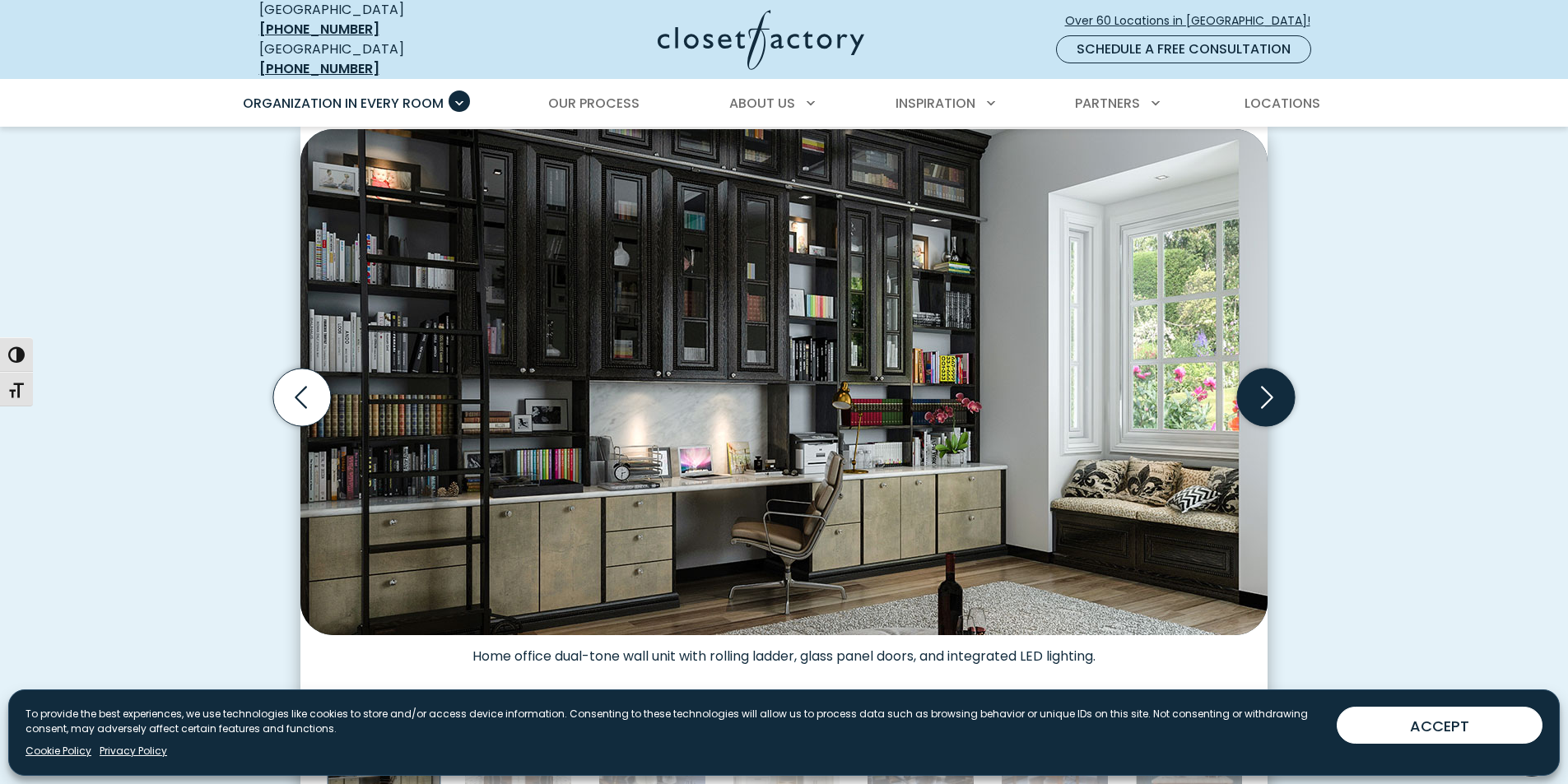
click at [1275, 387] on icon "Next slide" at bounding box center [1265, 397] width 57 height 57
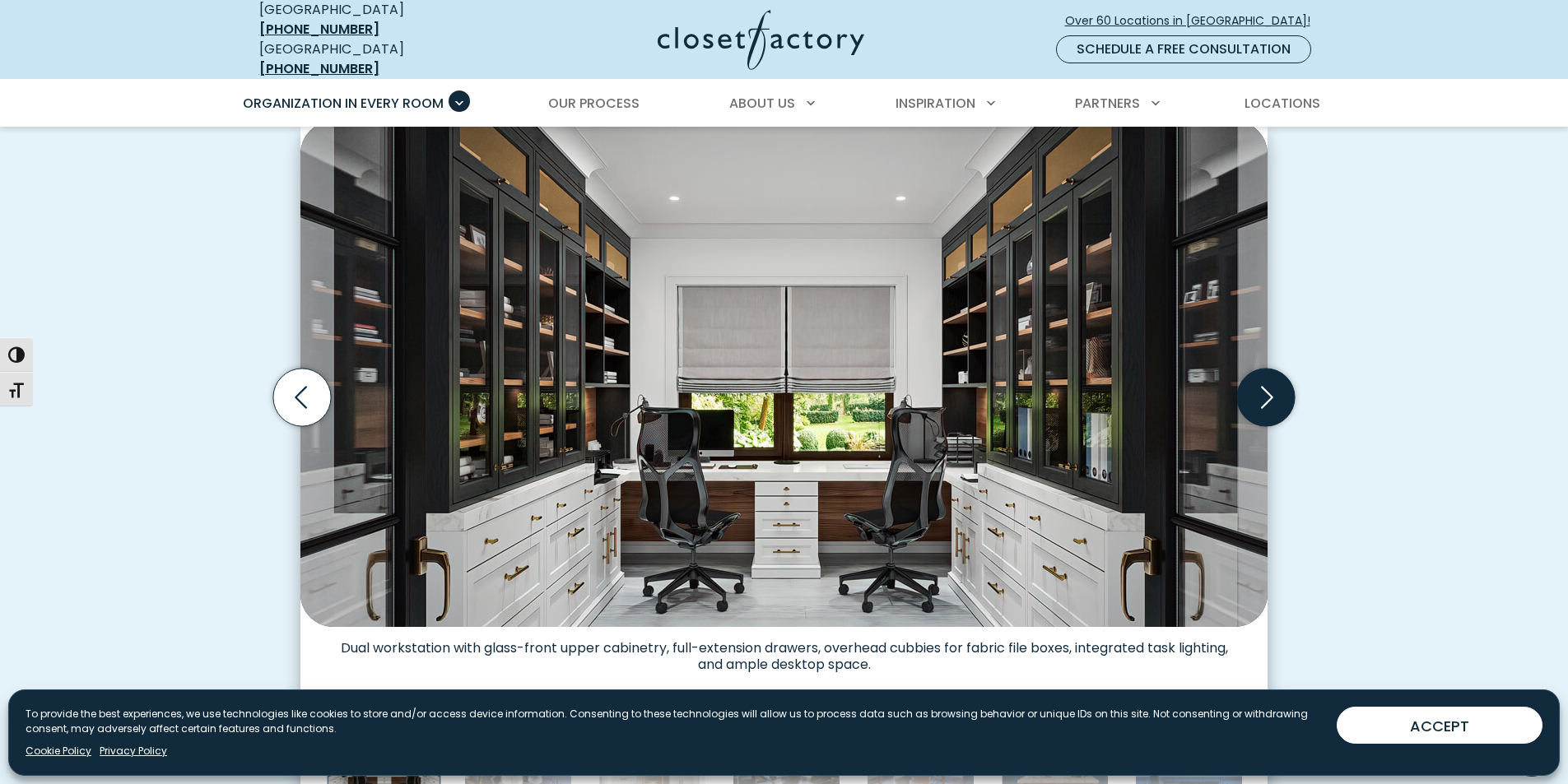
click at [1275, 387] on icon "Next slide" at bounding box center [1265, 397] width 57 height 57
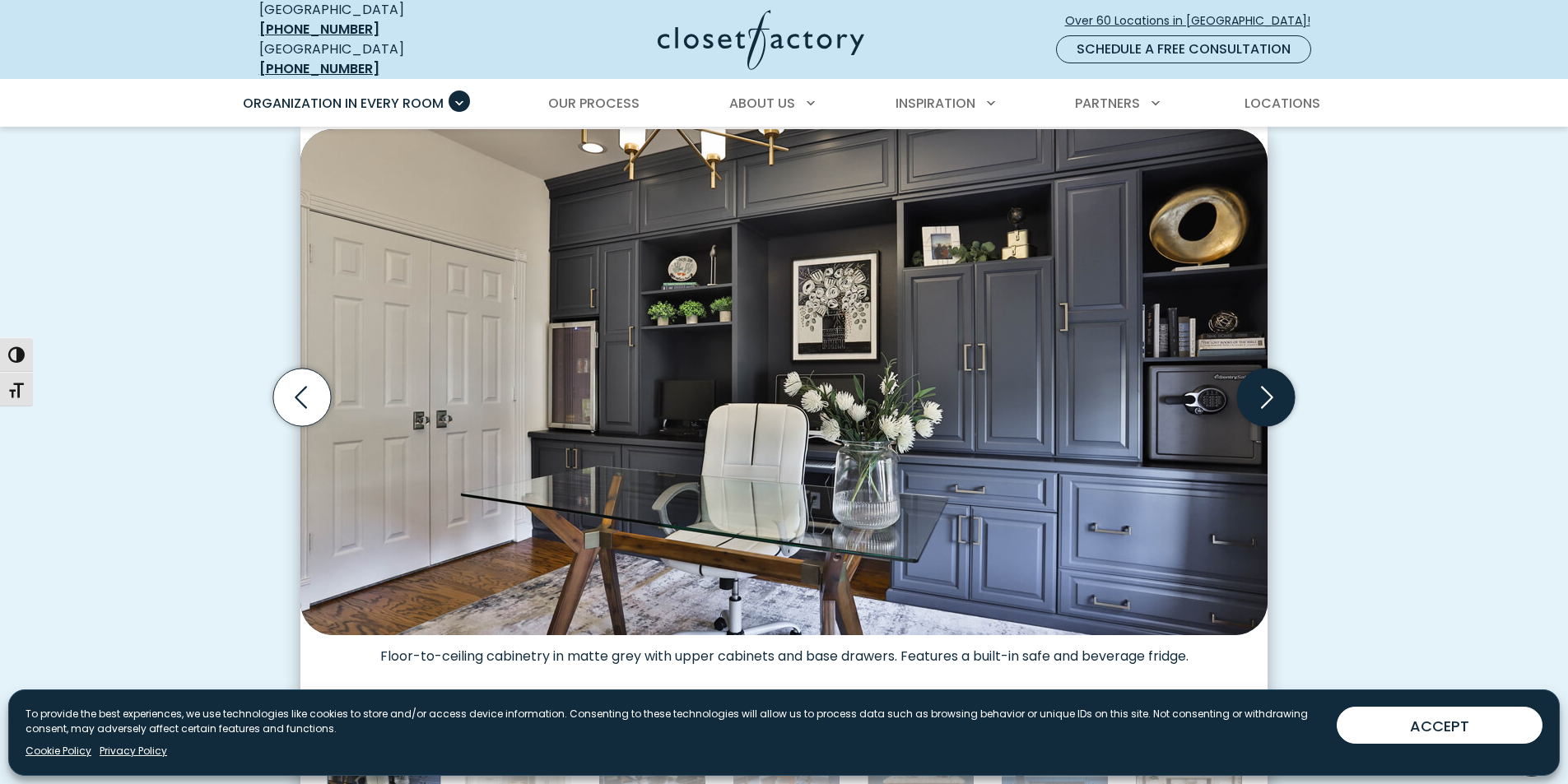
click at [1275, 387] on icon "Next slide" at bounding box center [1265, 397] width 57 height 57
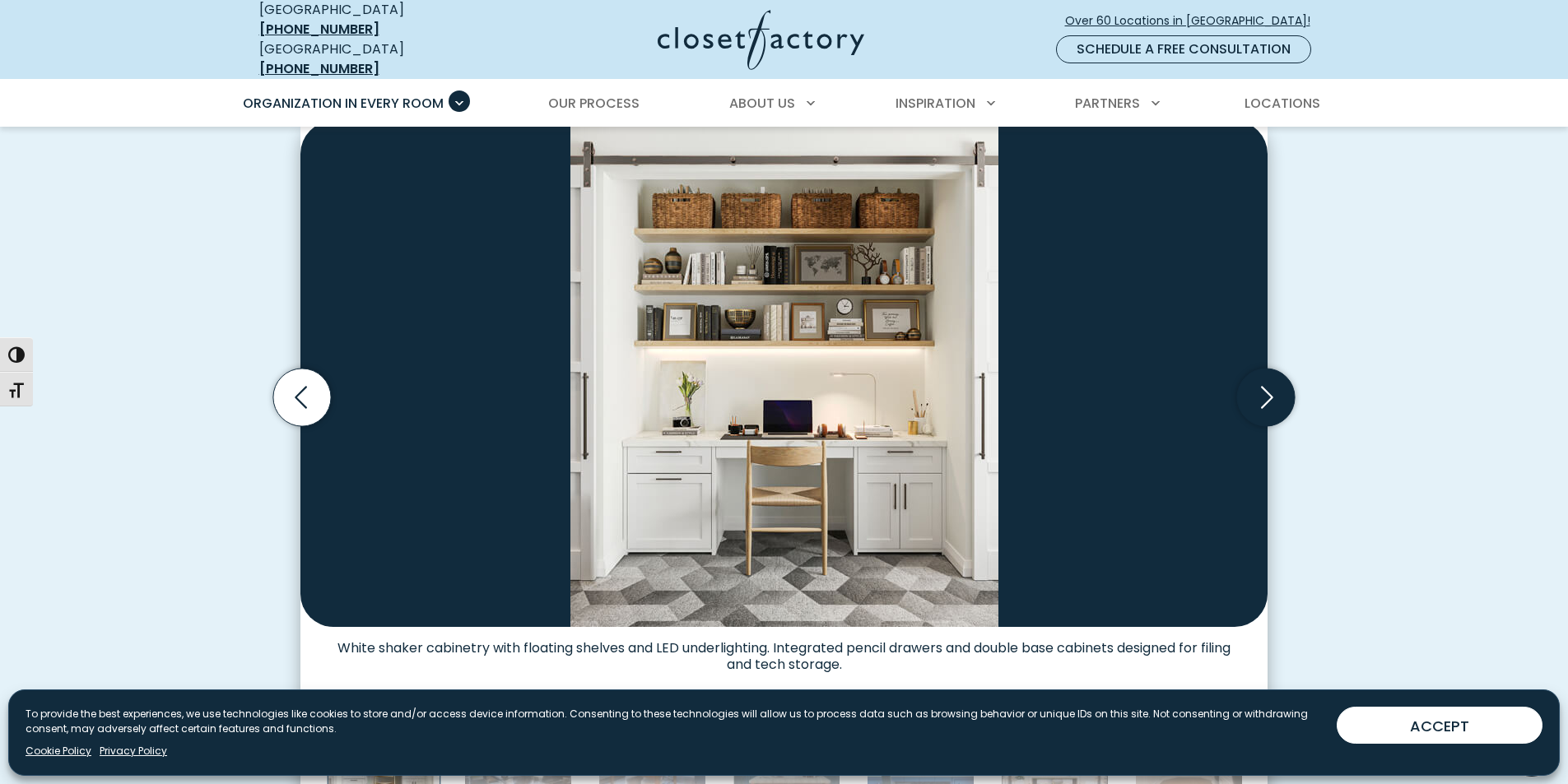
click at [1275, 387] on icon "Next slide" at bounding box center [1265, 397] width 57 height 57
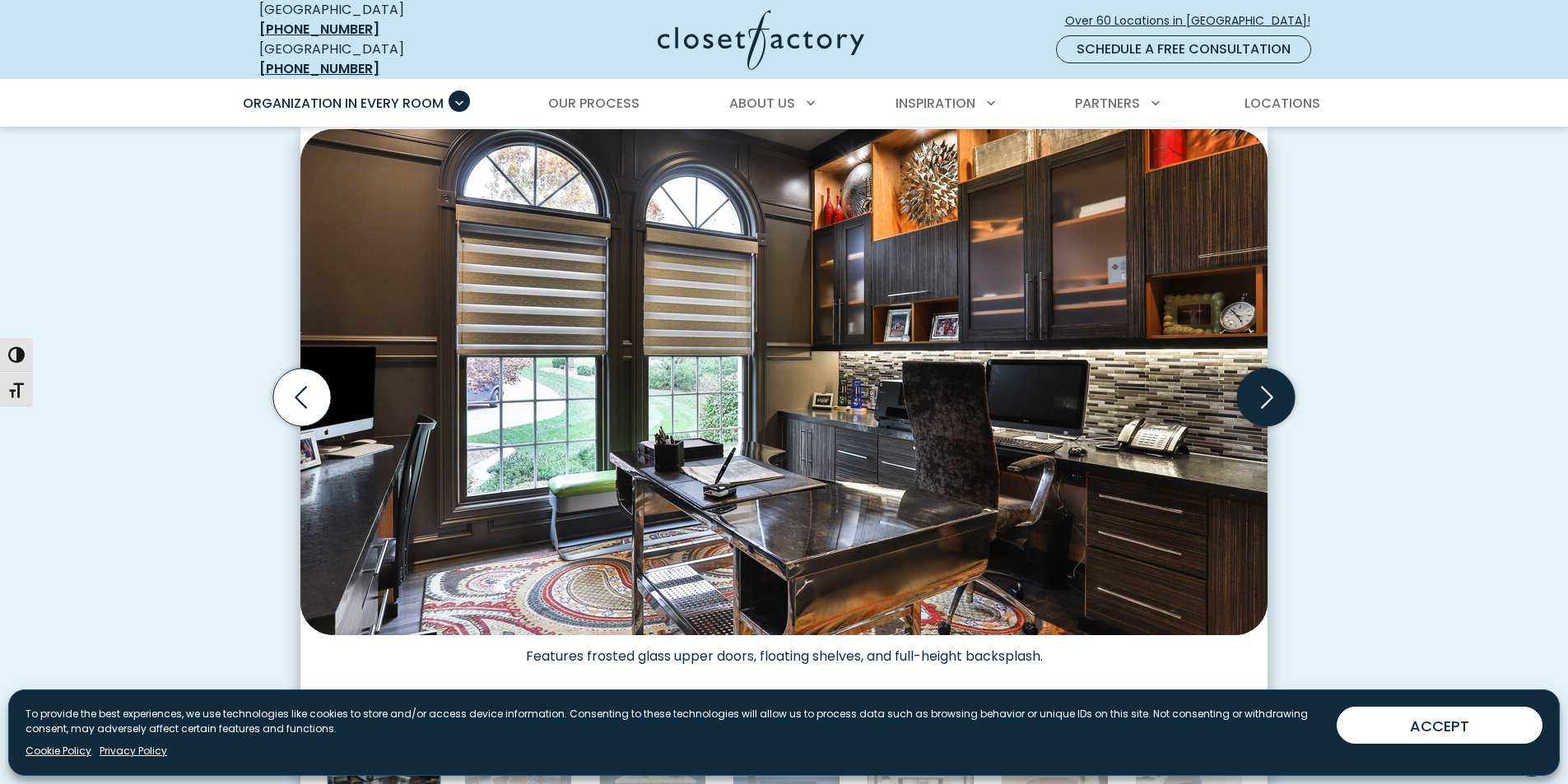
click at [1275, 387] on icon "Next slide" at bounding box center [1265, 397] width 57 height 57
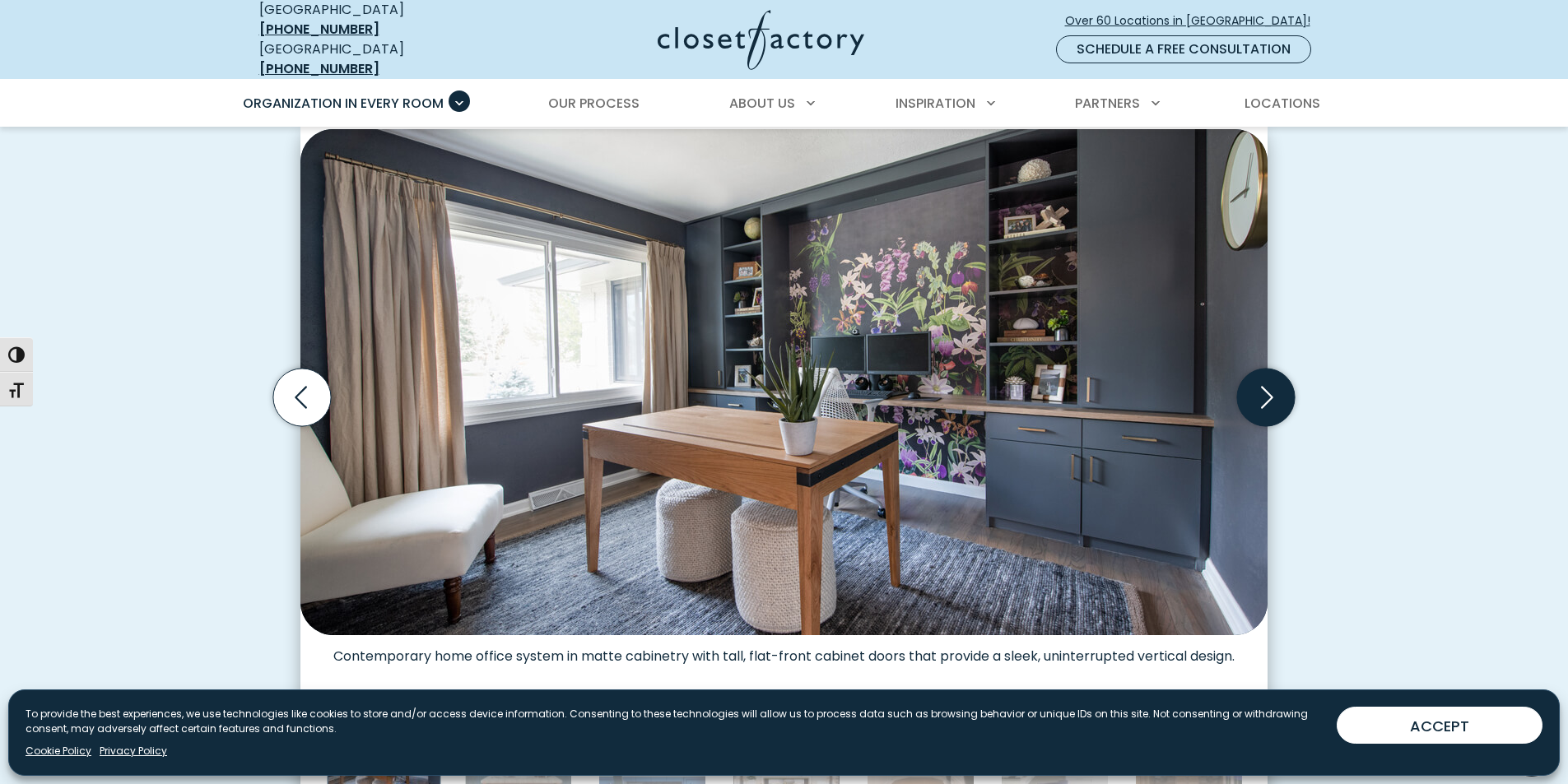
click at [1275, 387] on icon "Next slide" at bounding box center [1265, 397] width 57 height 57
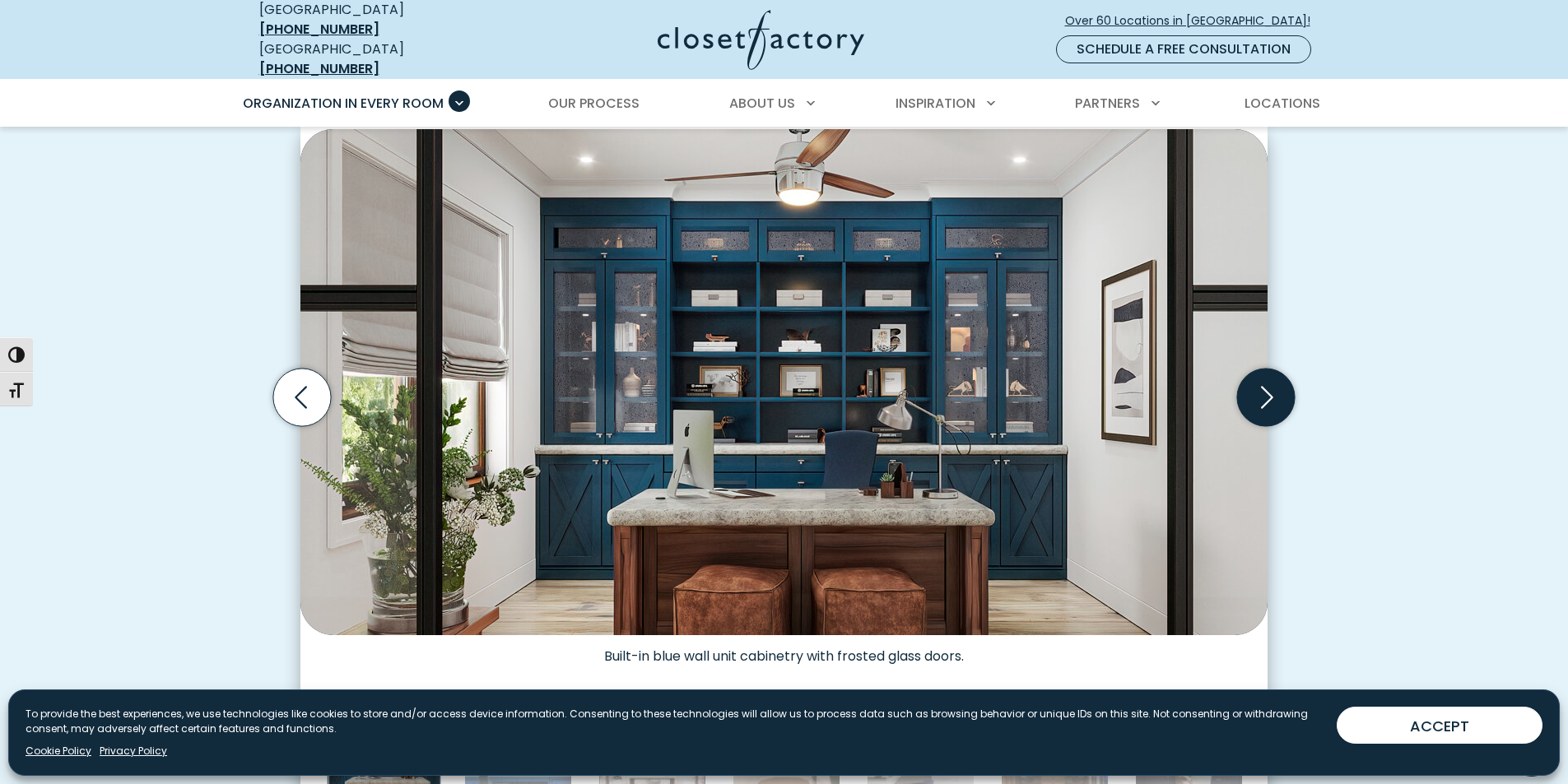
click at [1275, 387] on icon "Next slide" at bounding box center [1265, 397] width 57 height 57
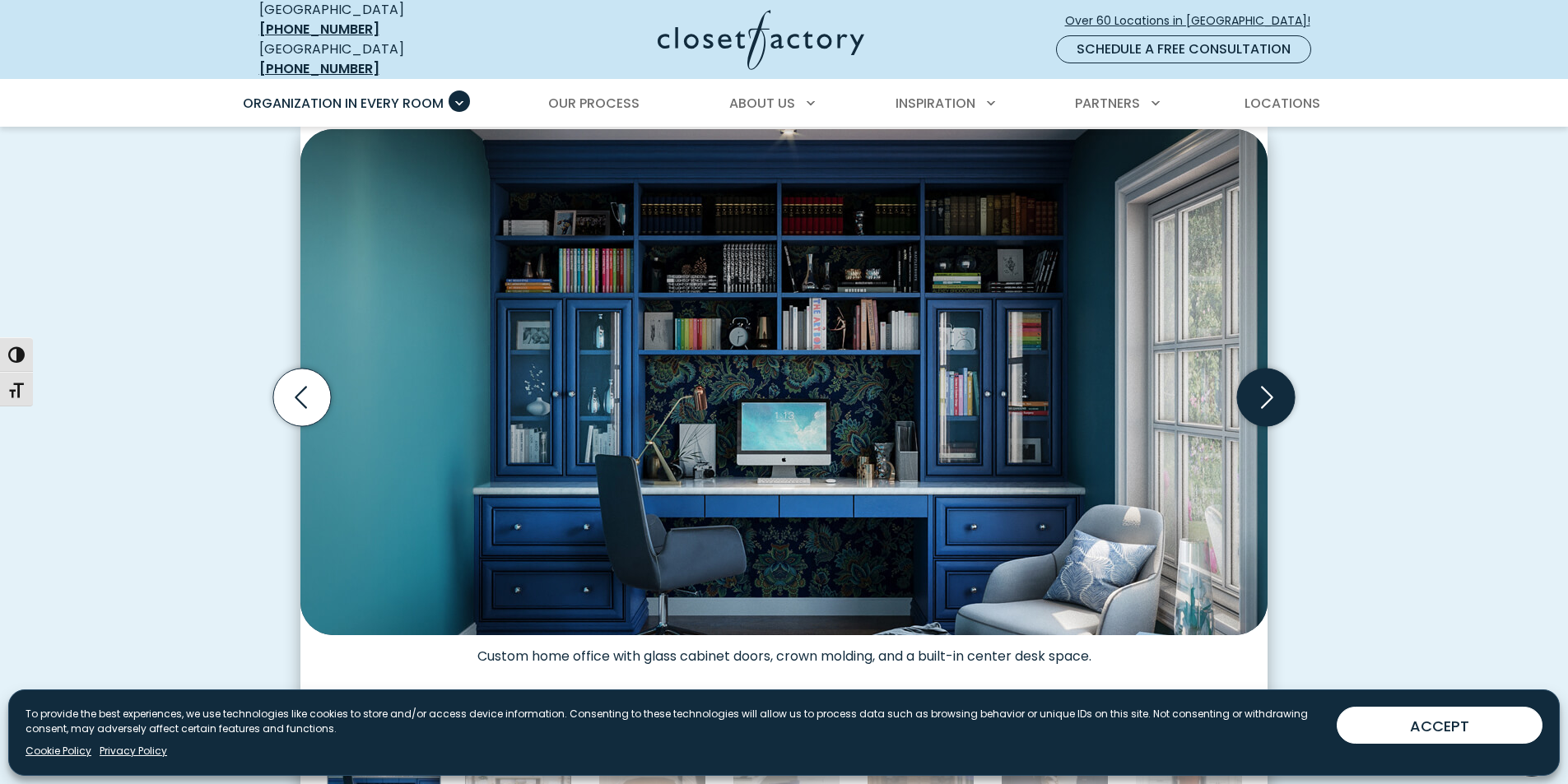
click at [1275, 387] on icon "Next slide" at bounding box center [1265, 397] width 57 height 57
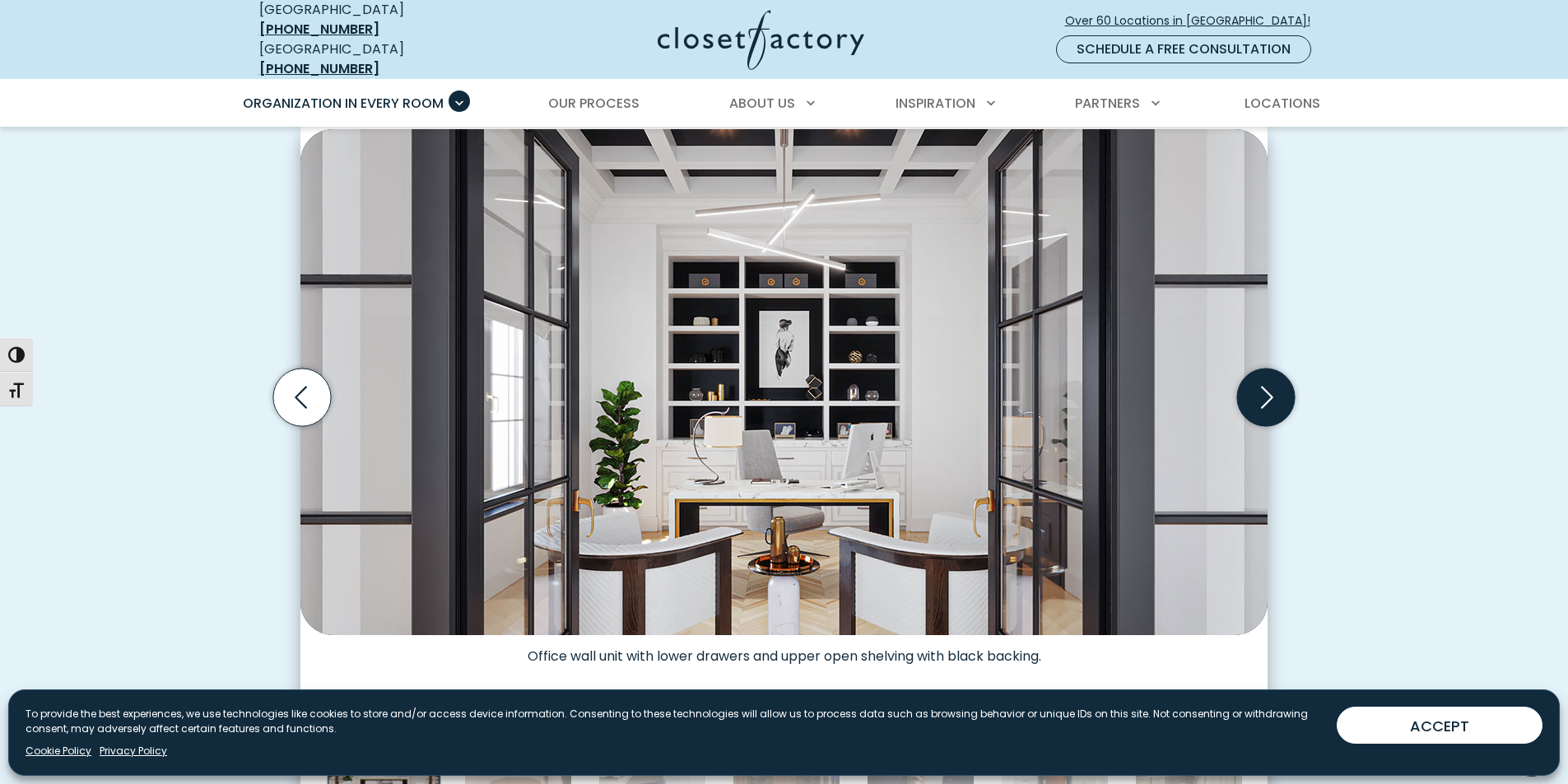
click at [1275, 387] on icon "Next slide" at bounding box center [1265, 397] width 57 height 57
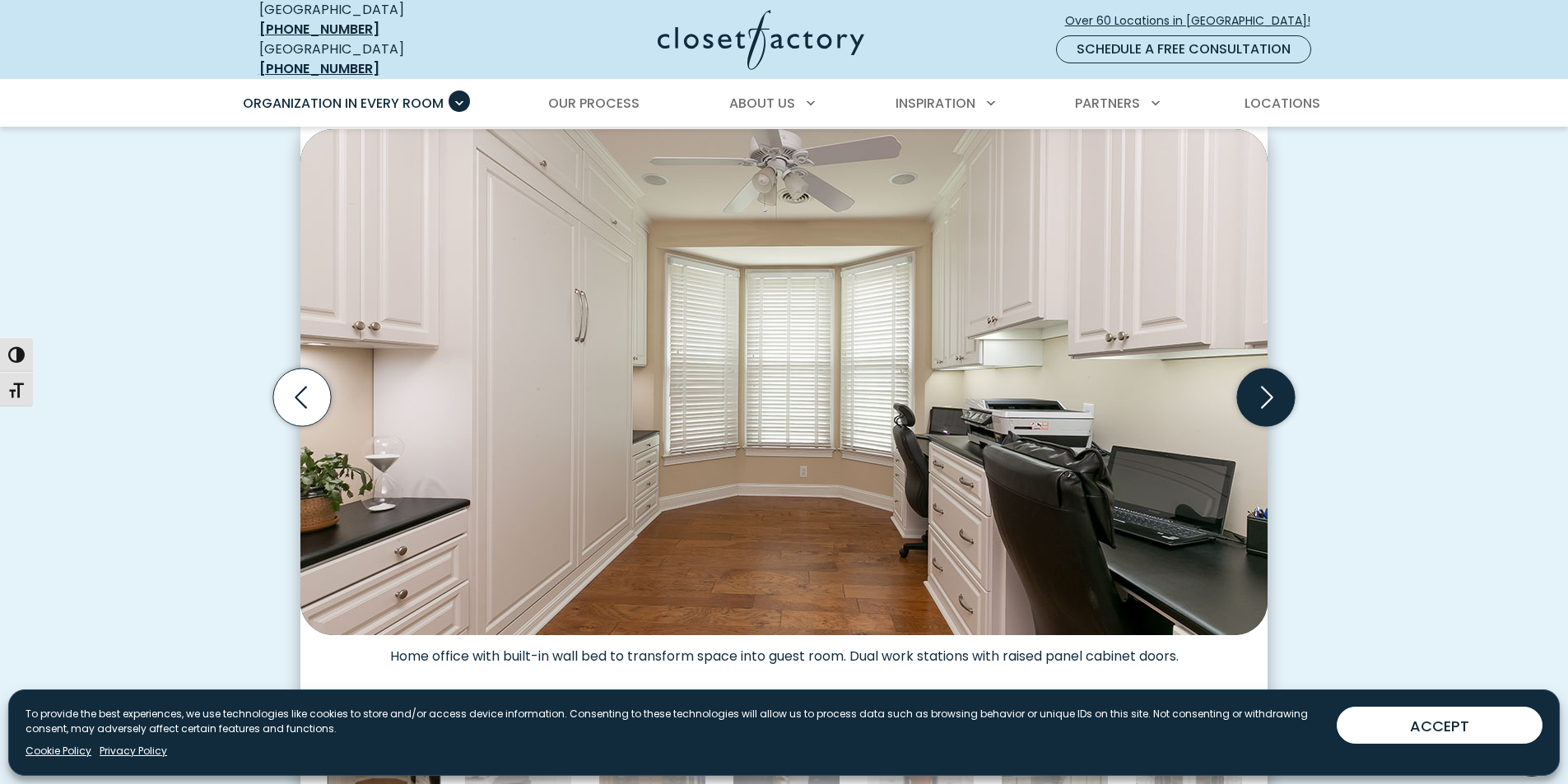
click at [1275, 387] on icon "Next slide" at bounding box center [1265, 397] width 57 height 57
drag, startPoint x: 909, startPoint y: 438, endPoint x: 726, endPoint y: 325, distance: 215.1
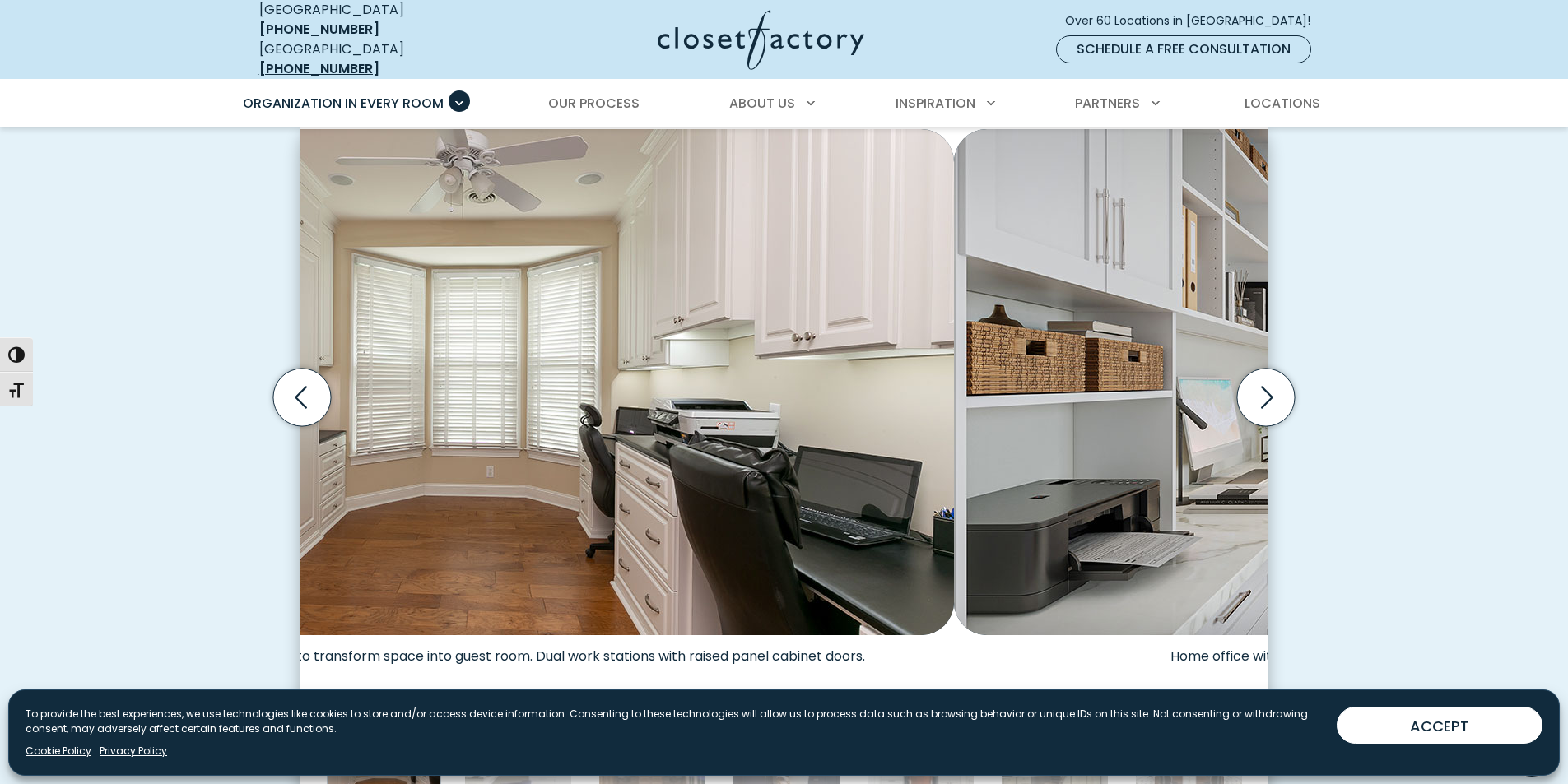
drag, startPoint x: 1001, startPoint y: 378, endPoint x: 647, endPoint y: 370, distance: 354.1
click at [647, 370] on img "Thumbnail Gallery" at bounding box center [470, 382] width 967 height 506
